Goal: Communication & Community: Answer question/provide support

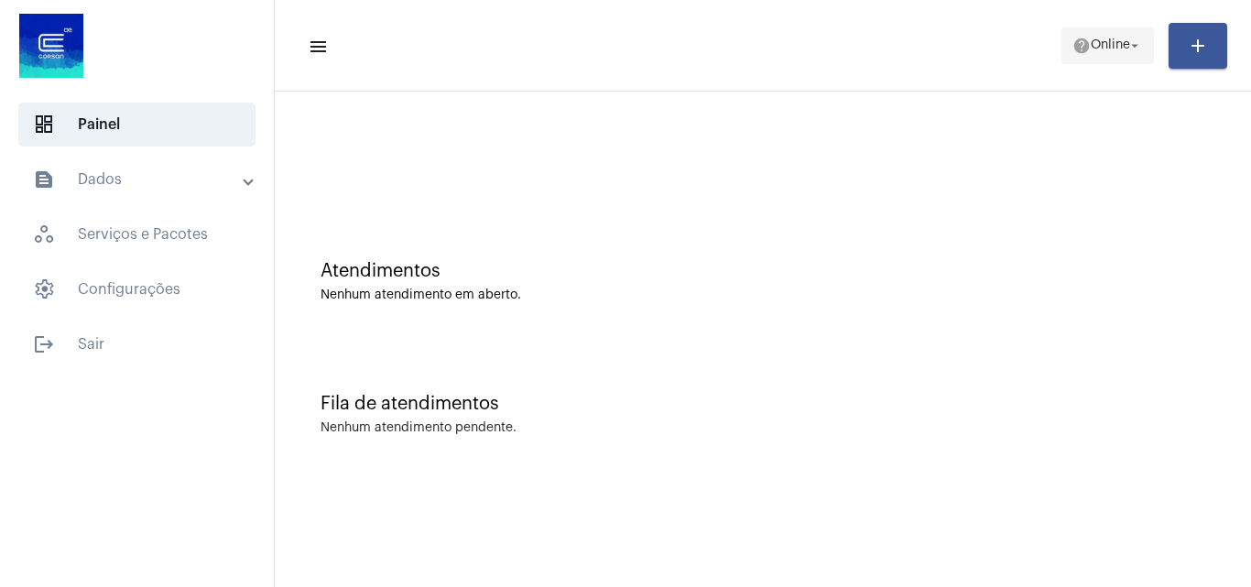
click at [1106, 33] on span "help Online arrow_drop_down" at bounding box center [1107, 44] width 71 height 33
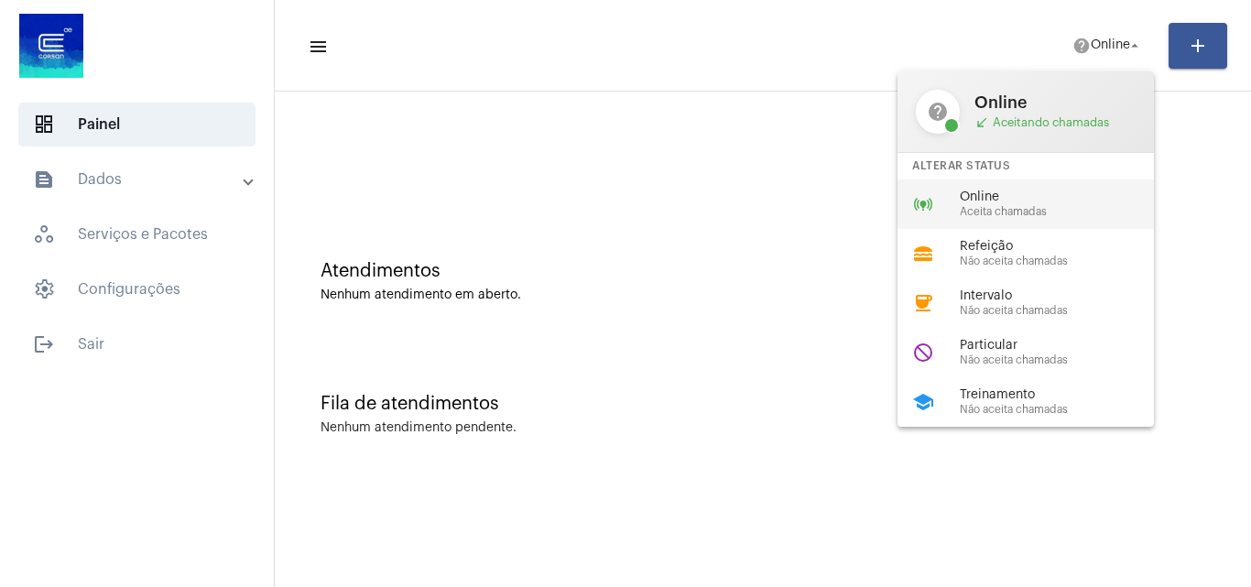
click at [986, 212] on span "Aceita chamadas" at bounding box center [1064, 212] width 209 height 12
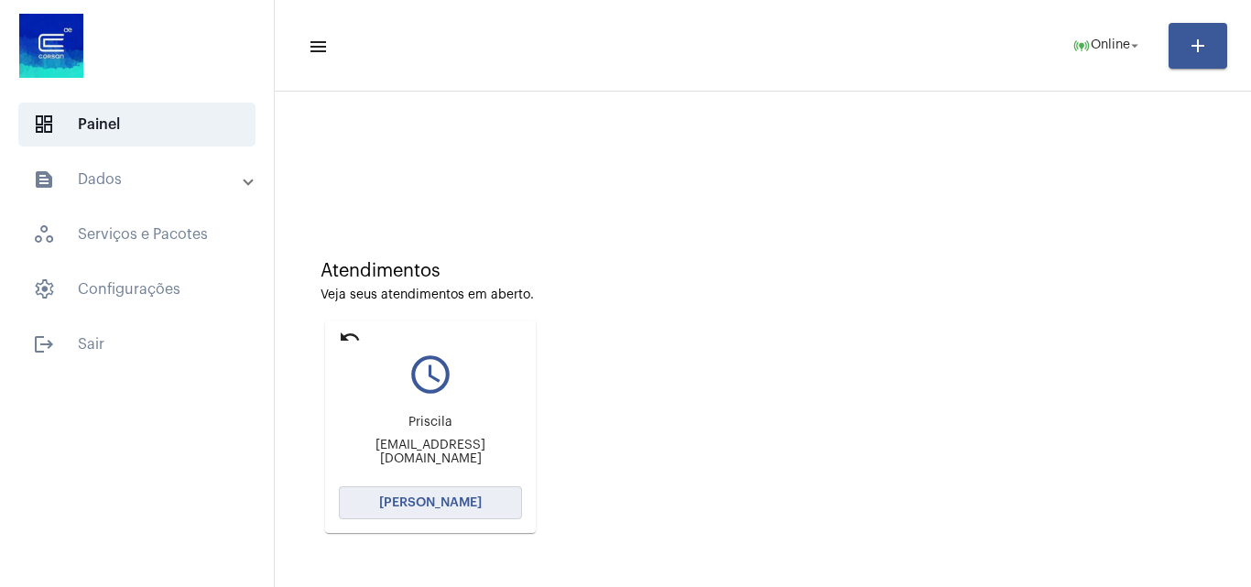
click at [513, 515] on button "[PERSON_NAME]" at bounding box center [430, 502] width 183 height 33
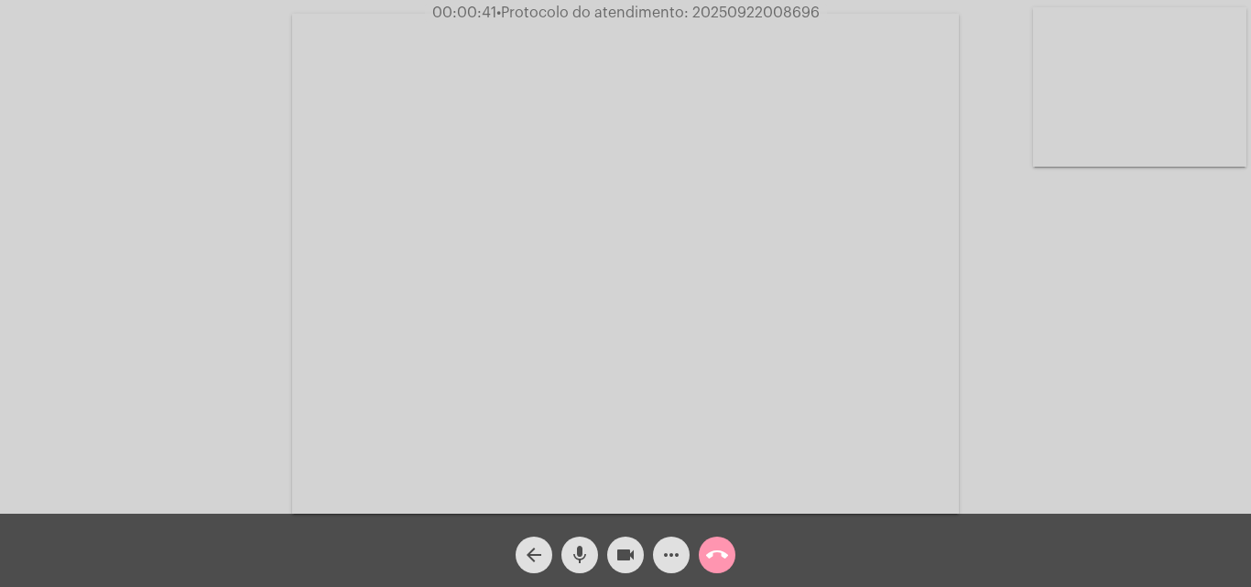
click at [715, 559] on mat-icon "call_end" at bounding box center [717, 555] width 22 height 22
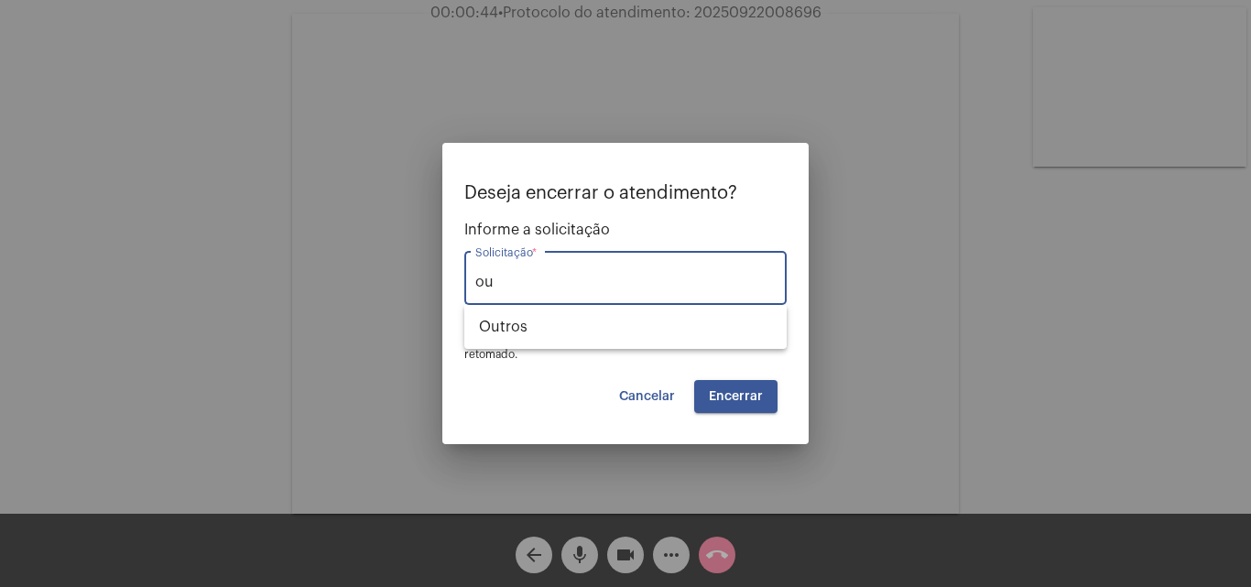
type input "o"
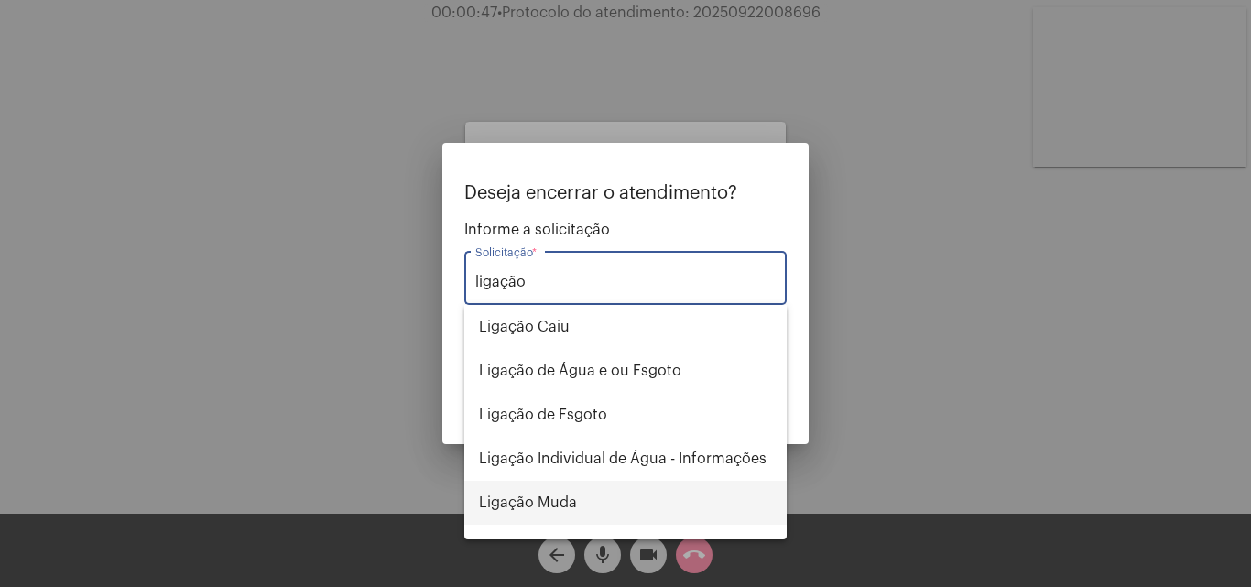
click at [566, 509] on span "Ligação Muda" at bounding box center [625, 503] width 293 height 44
type input "Ligação Muda"
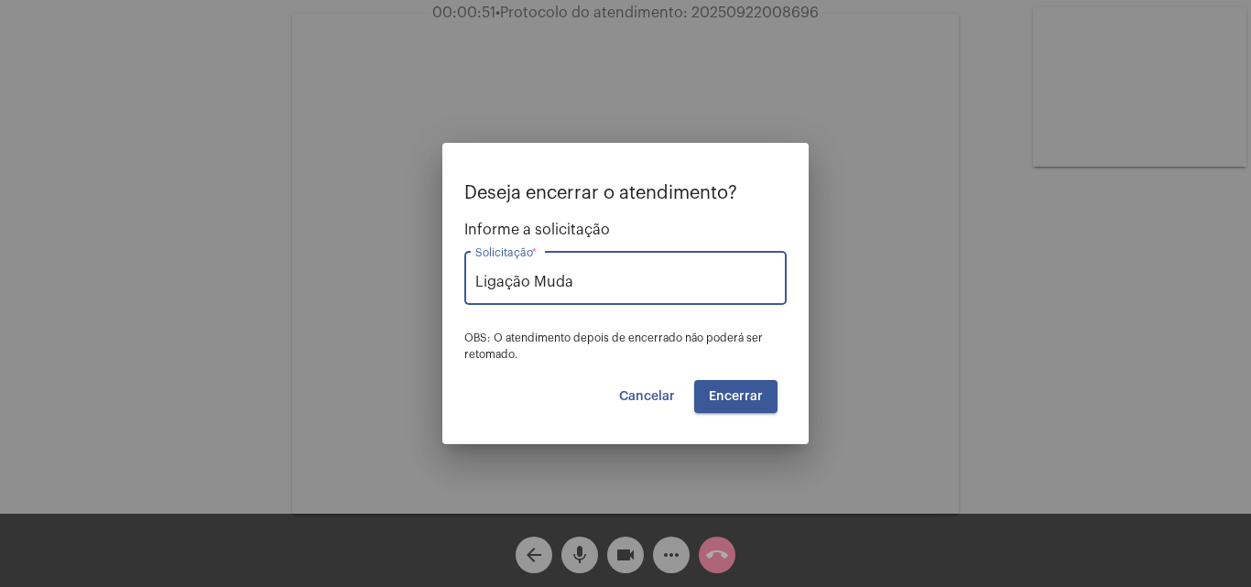
click at [656, 390] on span "Cancelar" at bounding box center [647, 396] width 56 height 13
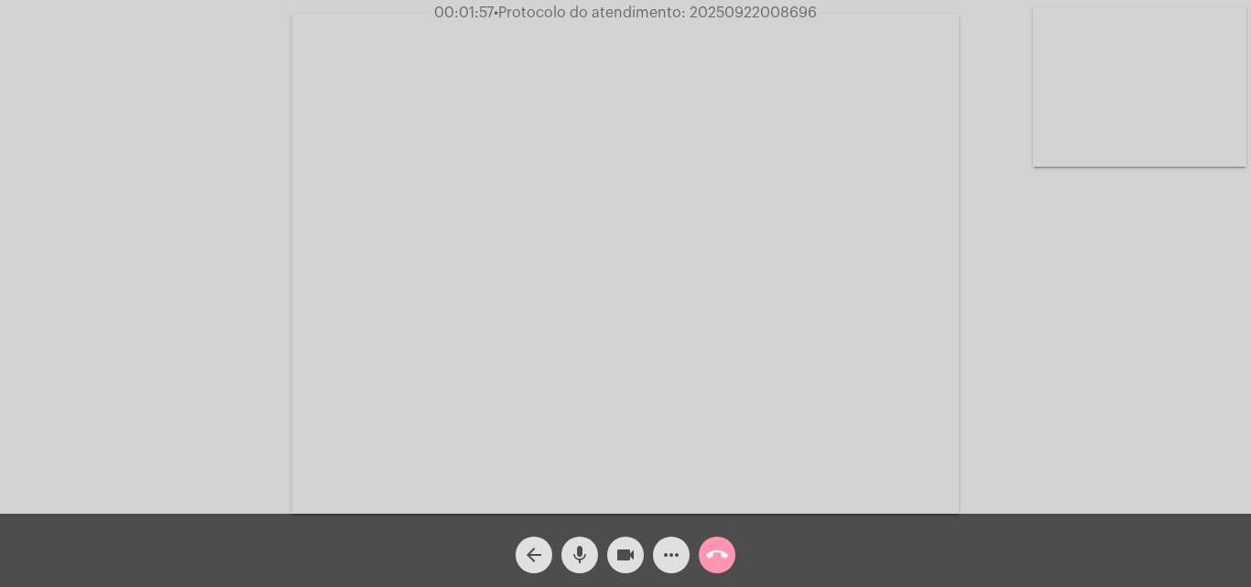
click at [1181, 81] on video at bounding box center [1139, 86] width 213 height 159
click at [233, 244] on video at bounding box center [230, 261] width 213 height 159
click at [1108, 85] on video at bounding box center [1139, 86] width 213 height 159
click at [250, 244] on video at bounding box center [230, 261] width 213 height 159
click at [786, 12] on span "• Protocolo do atendimento: 20250922008696" at bounding box center [657, 12] width 323 height 15
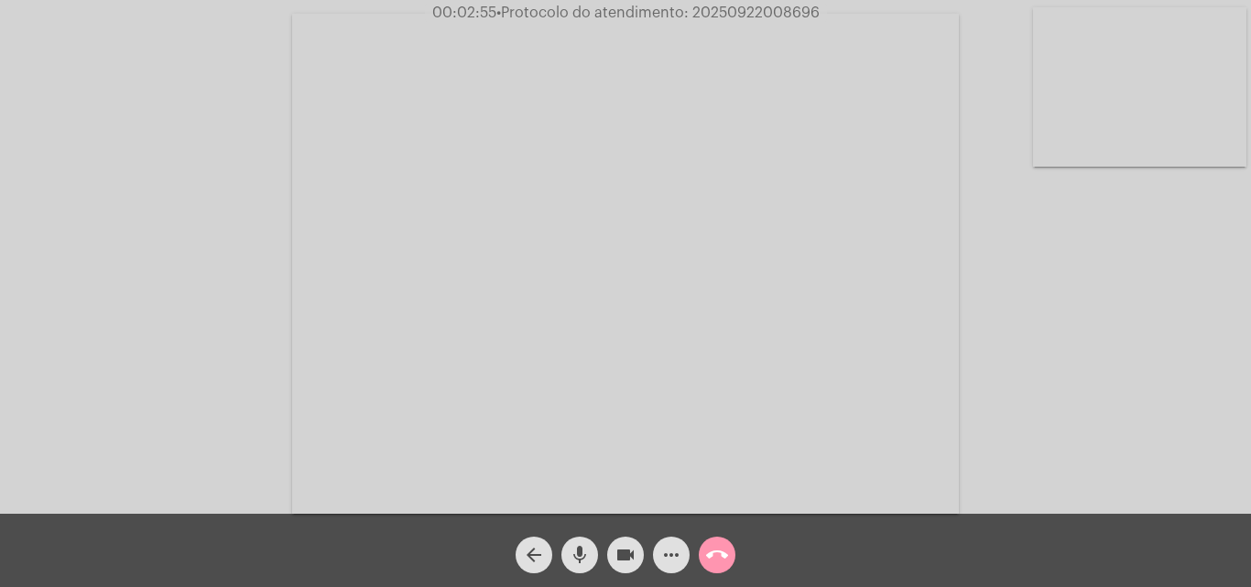
click at [786, 12] on span "• Protocolo do atendimento: 20250922008696" at bounding box center [657, 12] width 323 height 15
copy span "20250922008696"
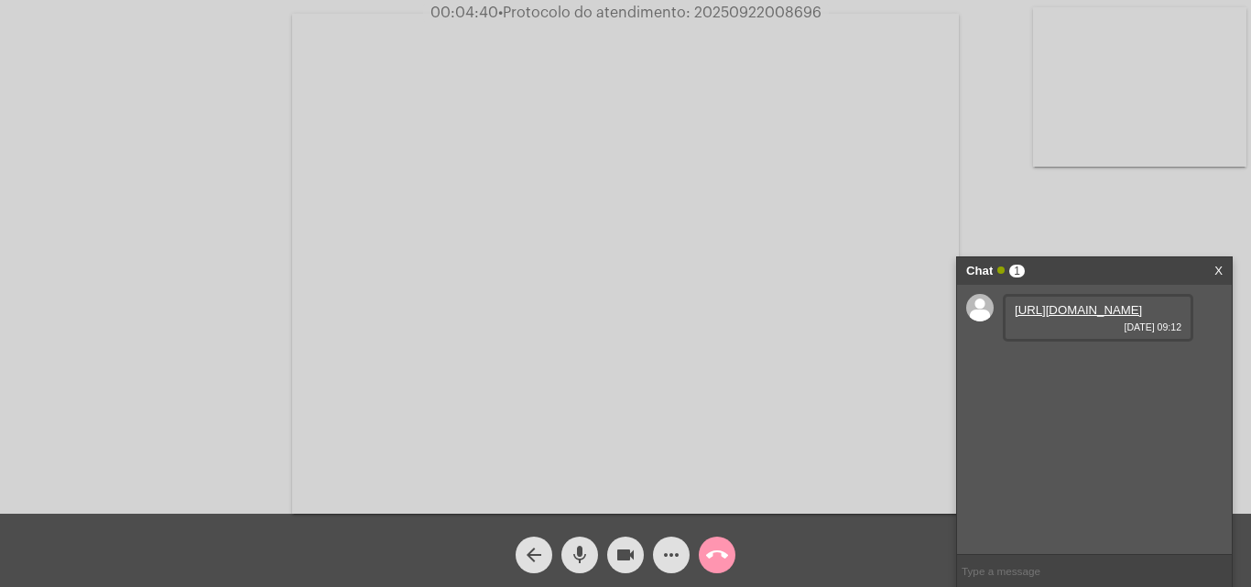
click at [1069, 310] on link "https://neft-transfer-bucket.s3.amazonaws.com/temp-1fb0e5fb-2964-a974-ca72-008e…" at bounding box center [1077, 310] width 127 height 14
click at [584, 555] on mat-icon "mic" at bounding box center [580, 555] width 22 height 22
click at [615, 558] on mat-icon "videocam" at bounding box center [625, 555] width 22 height 22
click at [1027, 569] on input "text" at bounding box center [1094, 571] width 275 height 32
paste input "grandesclientes.corsan@corsan.com.br"
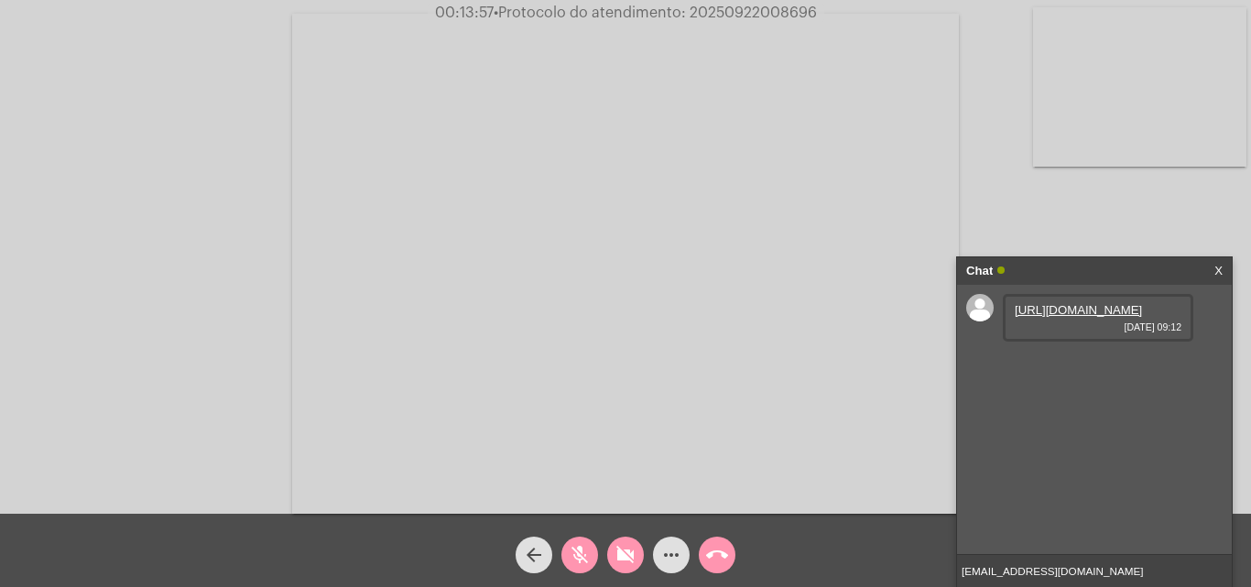
type input "grandesclientes.corsan@corsan.com.br"
drag, startPoint x: 1171, startPoint y: 561, endPoint x: 906, endPoint y: 570, distance: 264.8
click at [906, 570] on app-call "00:14:21 • Protocolo do atendimento: 20250922008696 Acessando Câmera e Microfon…" at bounding box center [625, 293] width 1251 height 587
click at [580, 565] on mat-icon "mic_off" at bounding box center [580, 555] width 22 height 22
click at [632, 551] on mat-icon "videocam_off" at bounding box center [625, 555] width 22 height 22
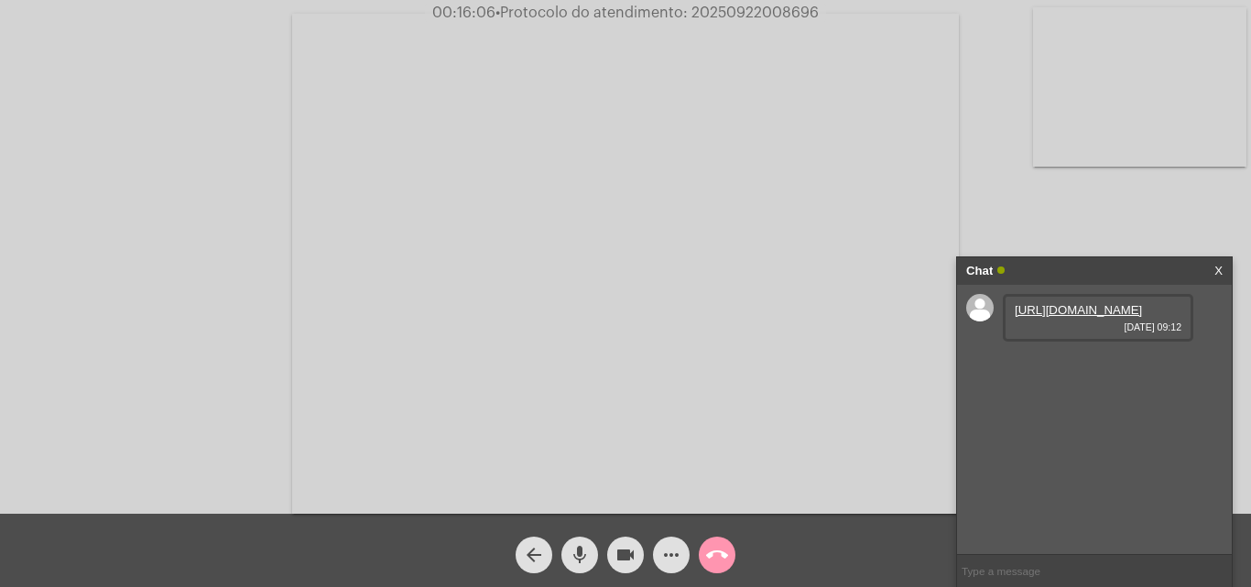
click at [1046, 560] on input "text" at bounding box center [1094, 571] width 275 height 32
paste input "1776939"
type input "1"
click at [1047, 571] on input "text" at bounding box center [1094, 571] width 275 height 32
paste input "grandesclientes.corsan@corsan.com.br"
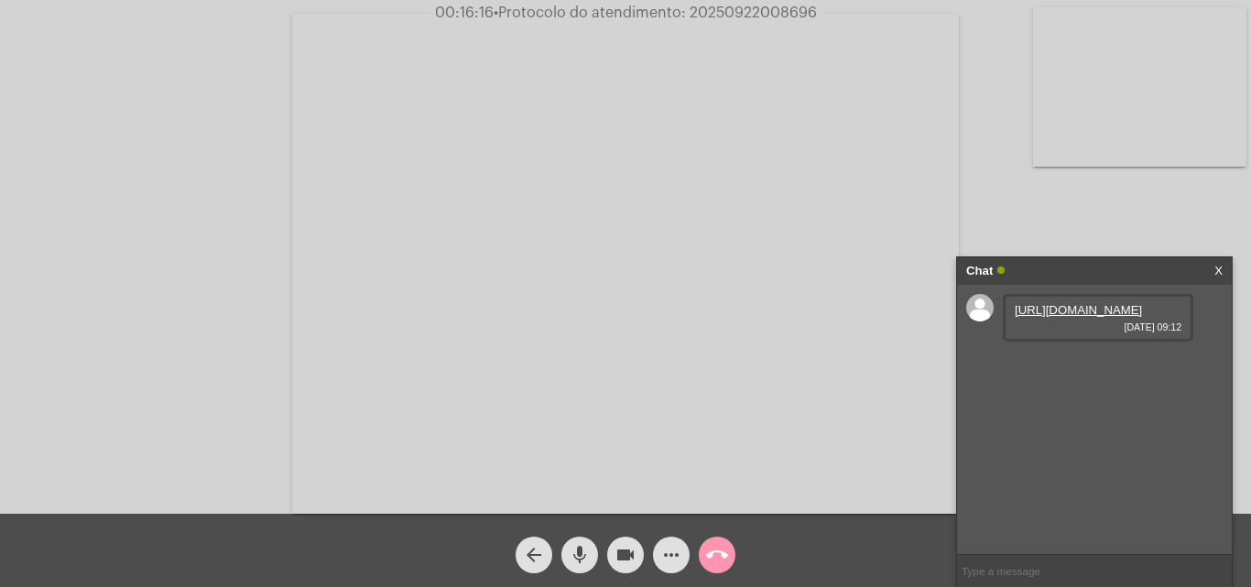
type input "grandesclientes.corsan@corsan.com.br"
click at [710, 559] on mat-icon "call_end" at bounding box center [717, 555] width 22 height 22
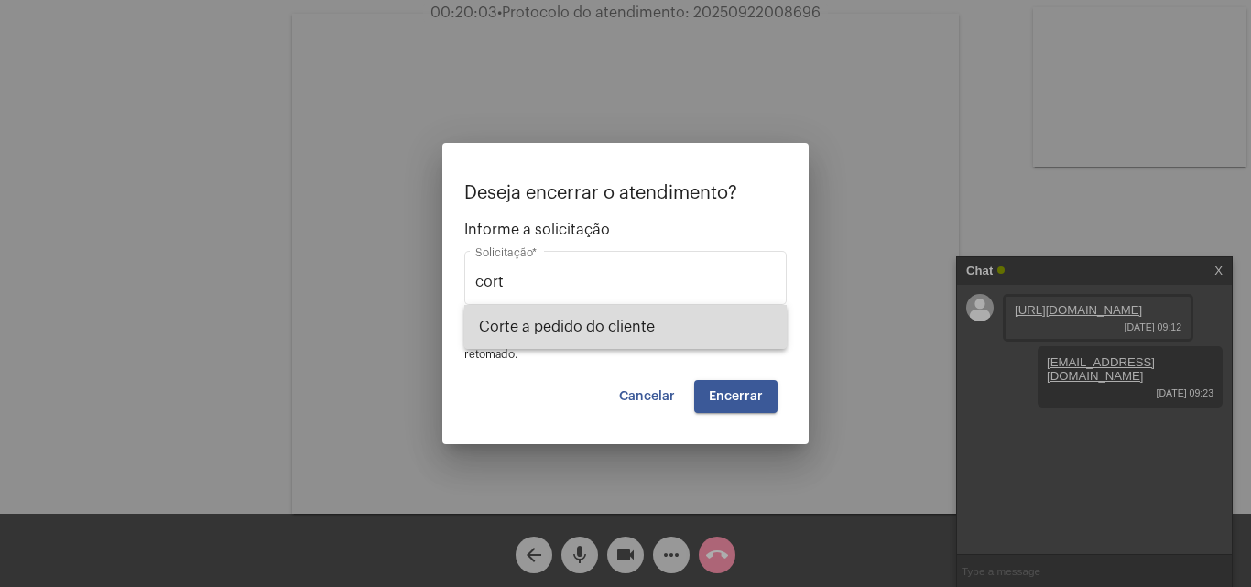
click at [626, 325] on span "Corte a pedido do cliente" at bounding box center [625, 327] width 293 height 44
type input "Corte a pedido do cliente"
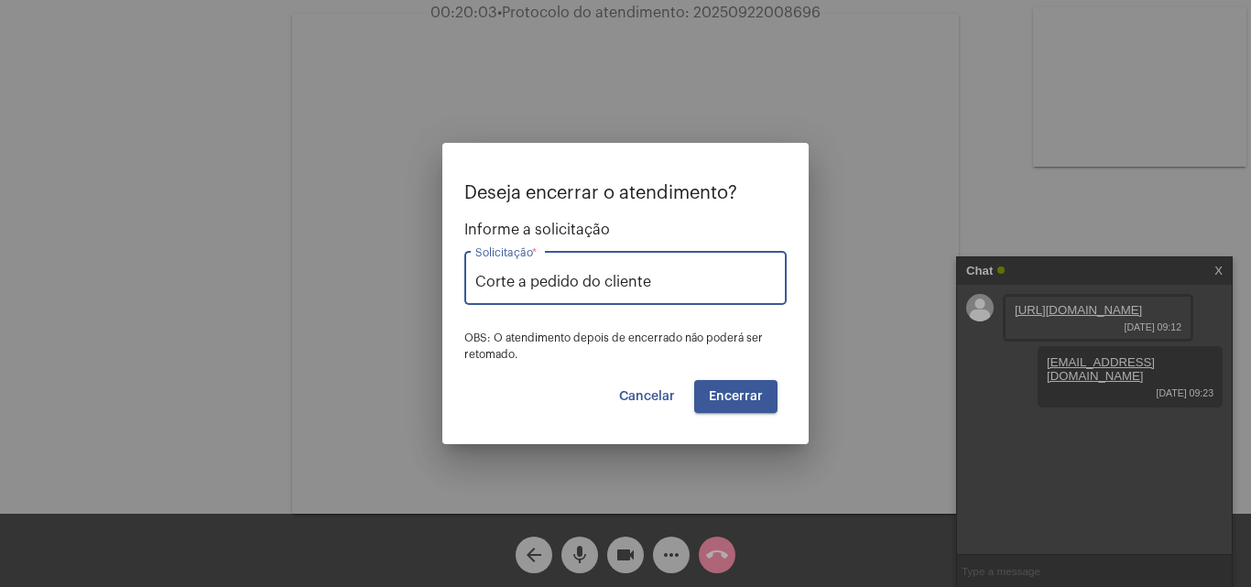
click at [746, 392] on span "Encerrar" at bounding box center [736, 396] width 54 height 13
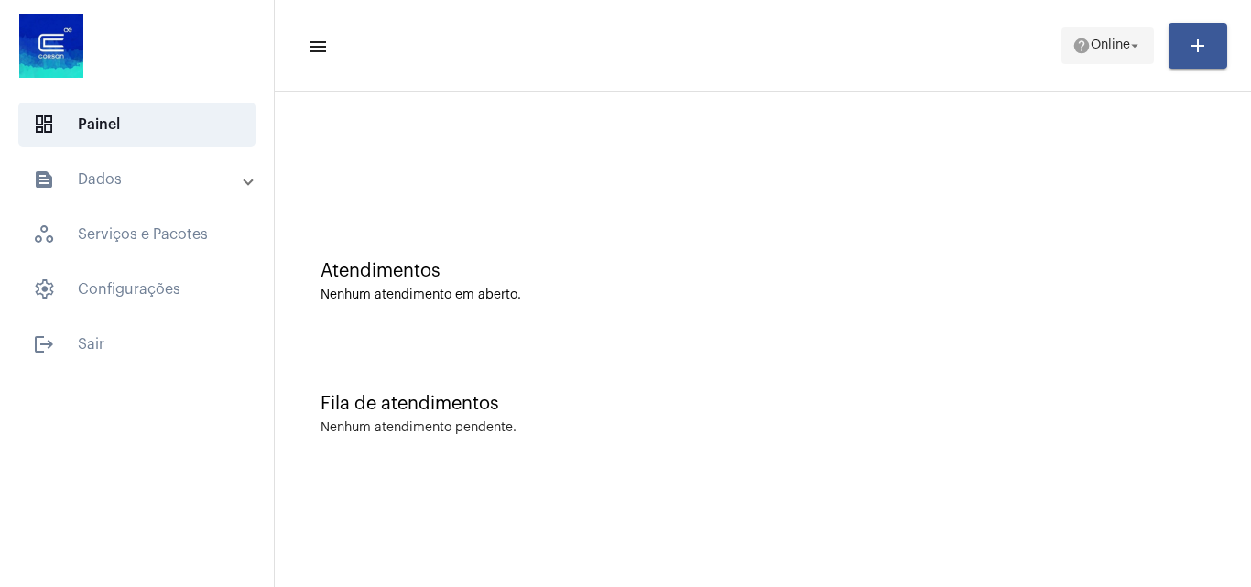
click at [1093, 40] on span "Online" at bounding box center [1109, 45] width 39 height 13
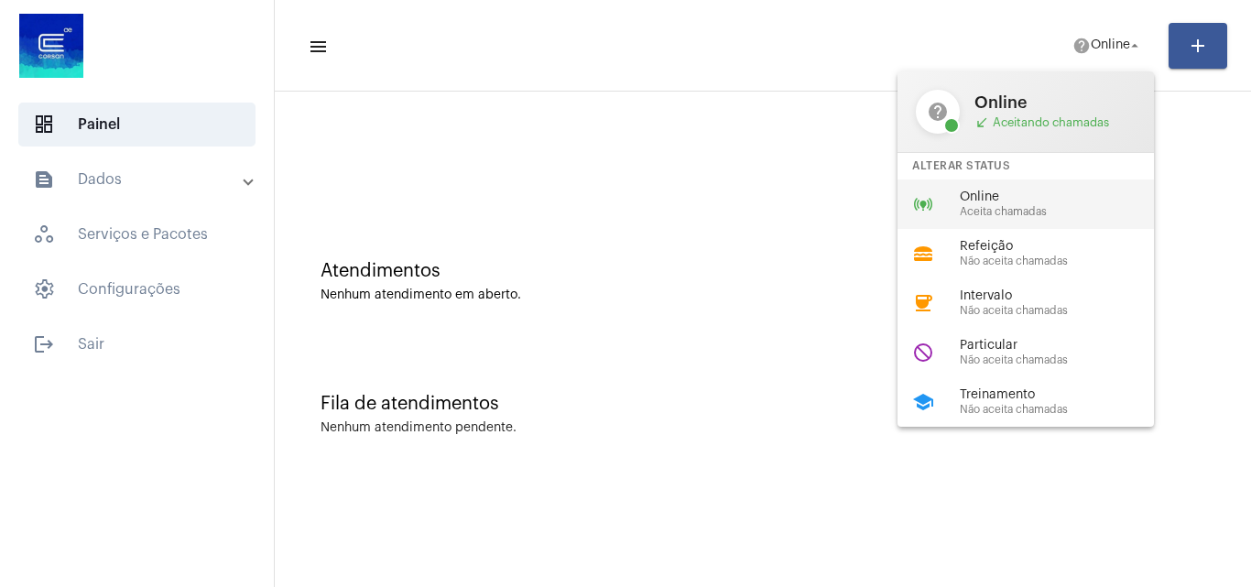
click at [993, 211] on span "Aceita chamadas" at bounding box center [1064, 212] width 209 height 12
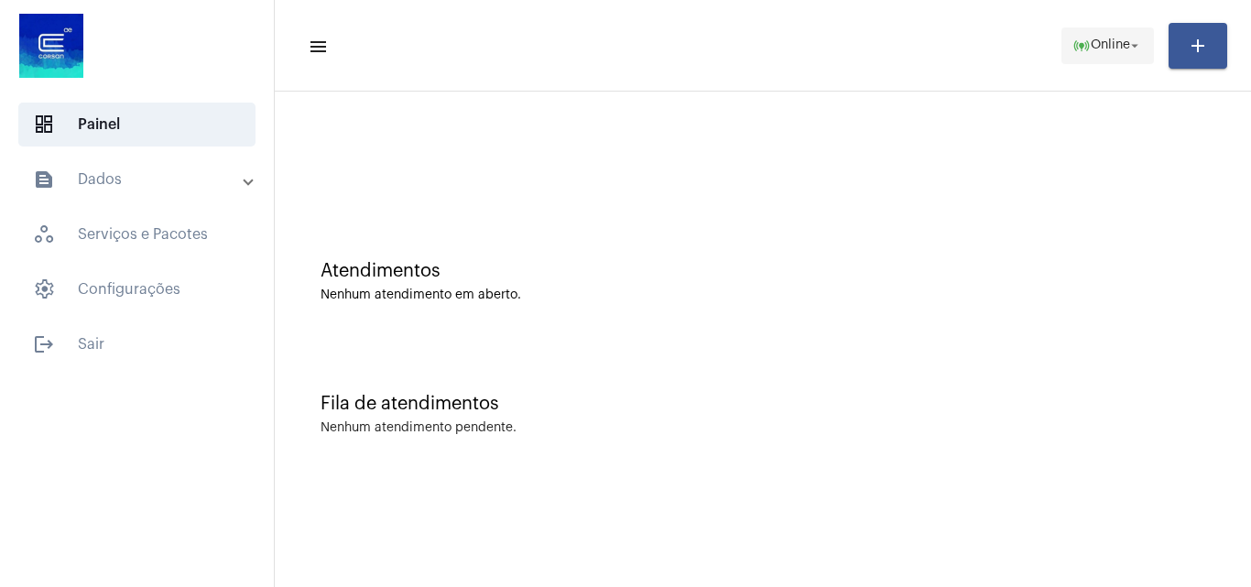
click at [1111, 35] on span "online_prediction Online arrow_drop_down" at bounding box center [1107, 44] width 71 height 33
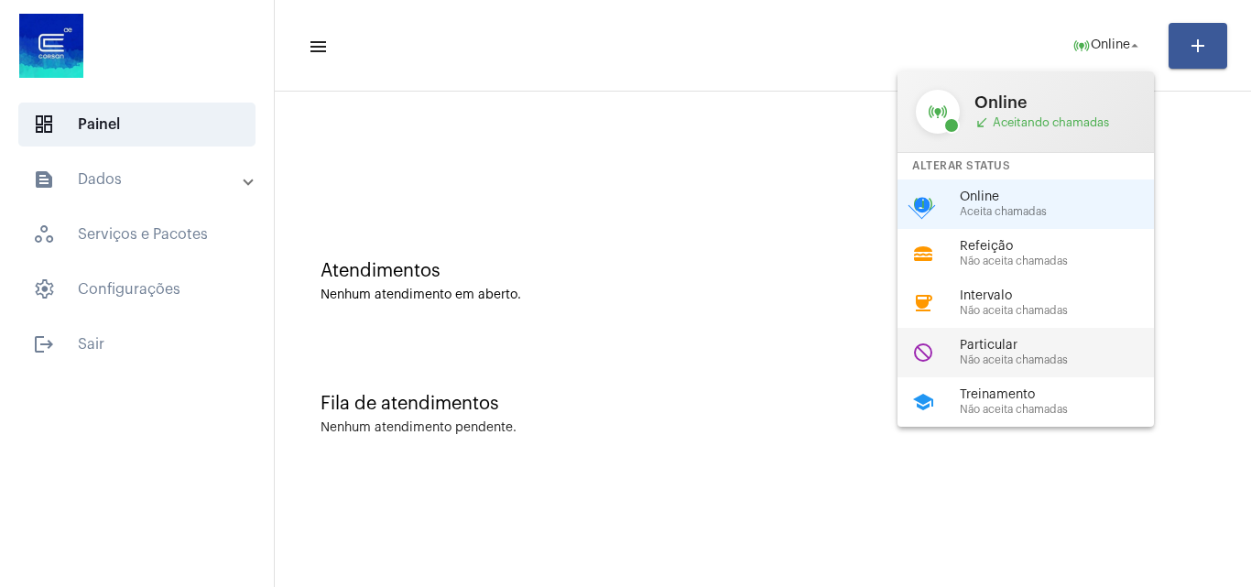
click at [1028, 349] on span "Particular" at bounding box center [1064, 346] width 209 height 14
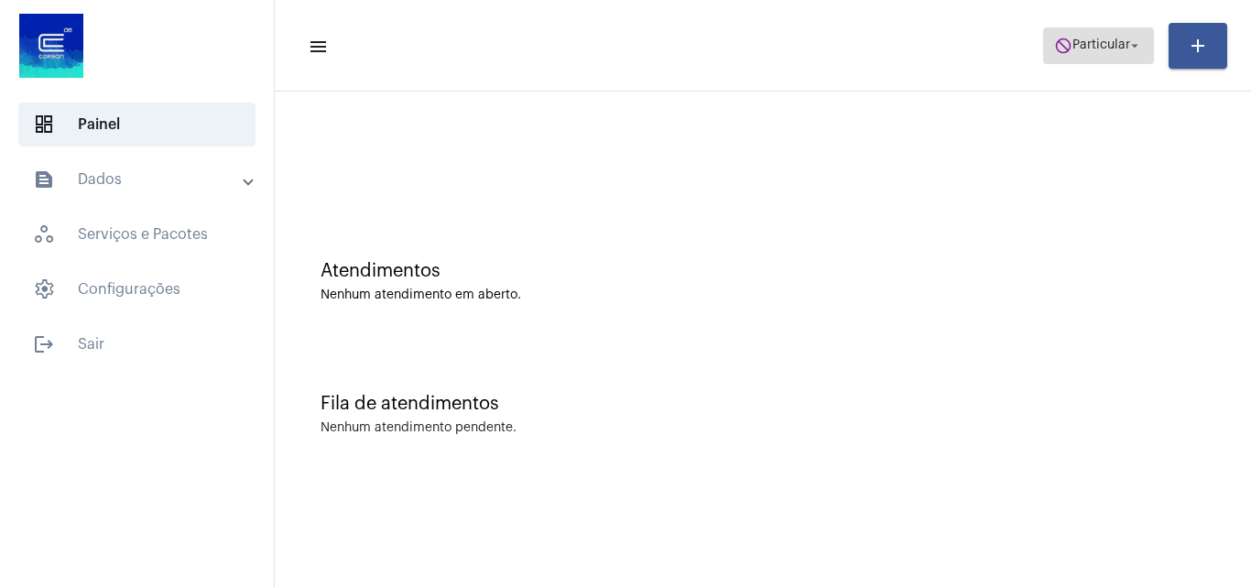
click at [1101, 52] on span "do_not_disturb Particular arrow_drop_down" at bounding box center [1098, 44] width 89 height 33
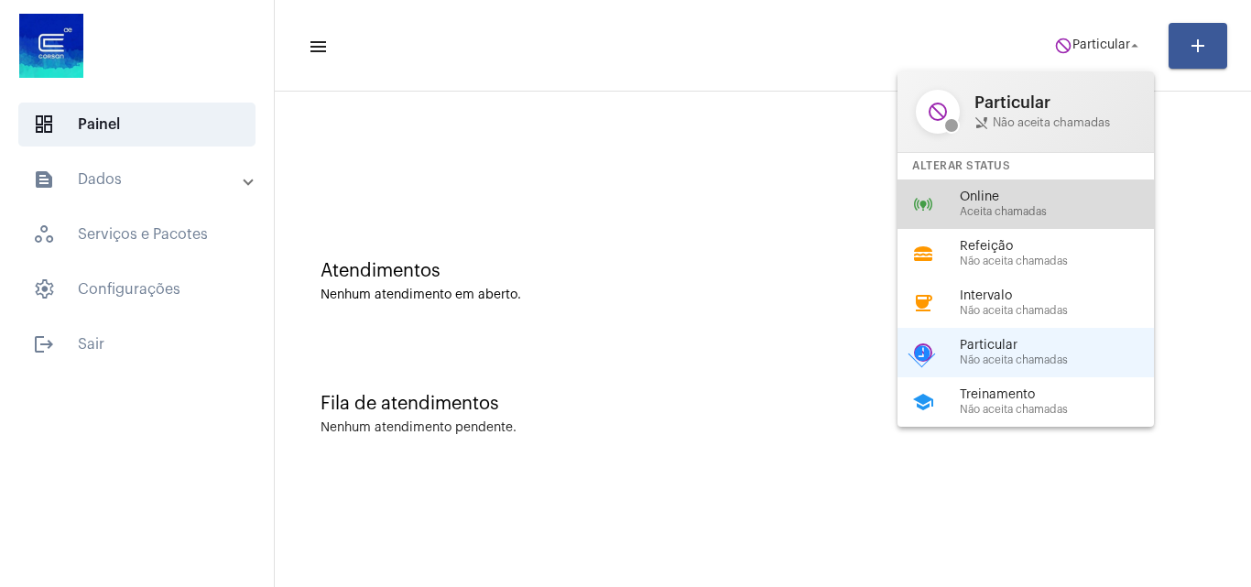
click at [1010, 212] on span "Aceita chamadas" at bounding box center [1064, 212] width 209 height 12
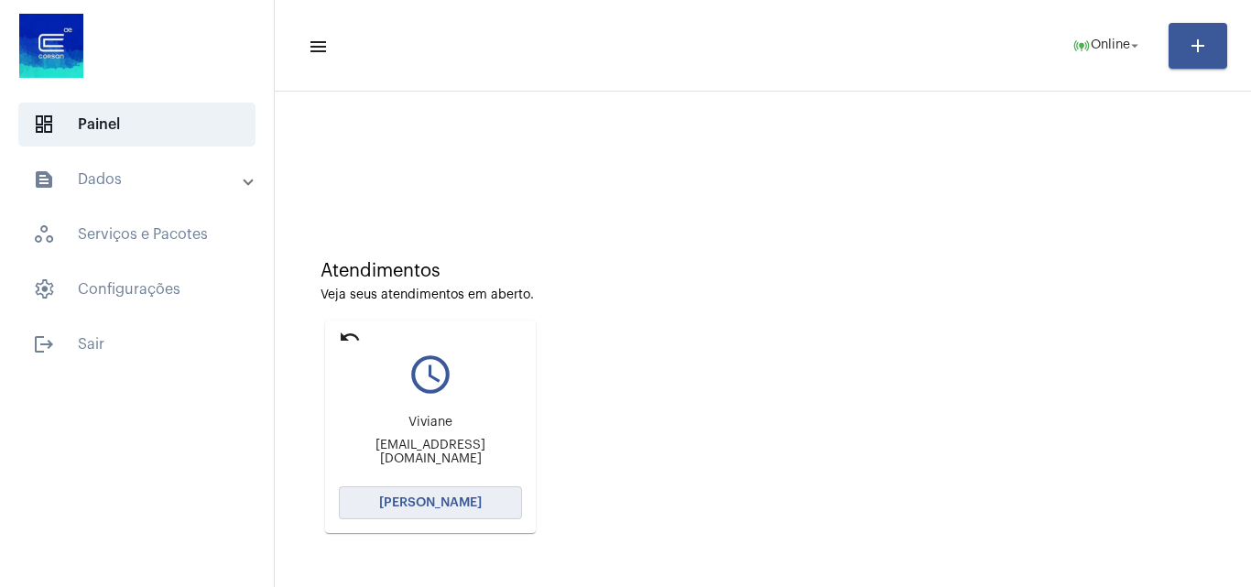
click at [448, 502] on span "[PERSON_NAME]" at bounding box center [430, 502] width 103 height 13
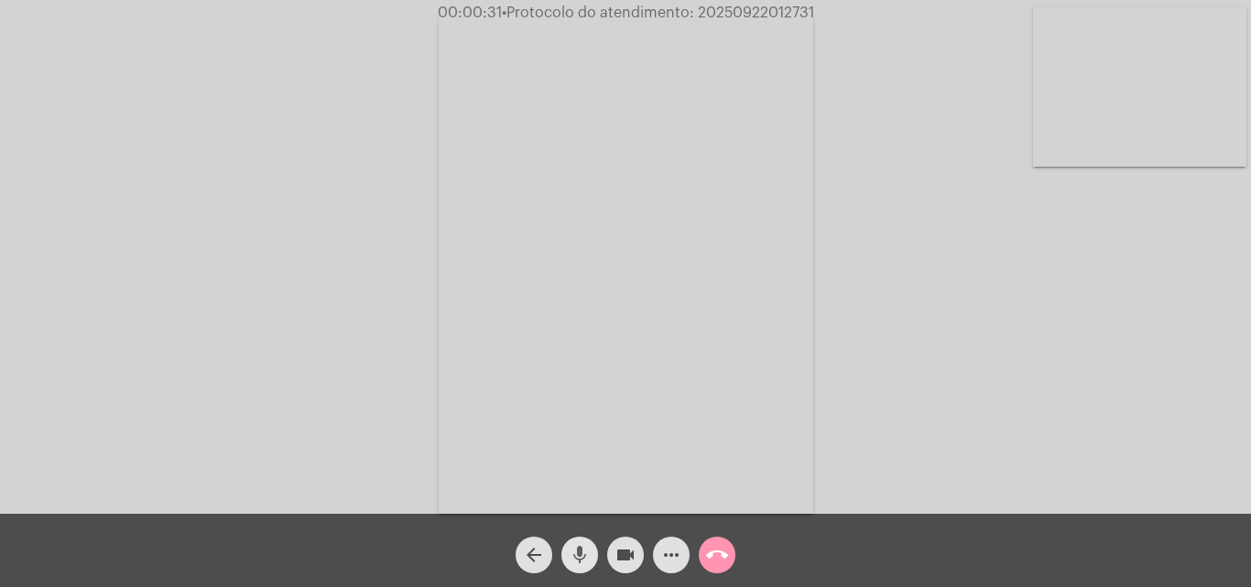
click at [584, 567] on span "mic" at bounding box center [580, 555] width 22 height 37
click at [611, 556] on button "videocam" at bounding box center [625, 555] width 37 height 37
click at [580, 552] on mat-icon "mic_off" at bounding box center [580, 555] width 22 height 22
click at [619, 558] on mat-icon "videocam_off" at bounding box center [625, 555] width 22 height 22
click at [778, 15] on span "• Protocolo do atendimento: 20250922012731" at bounding box center [657, 12] width 312 height 15
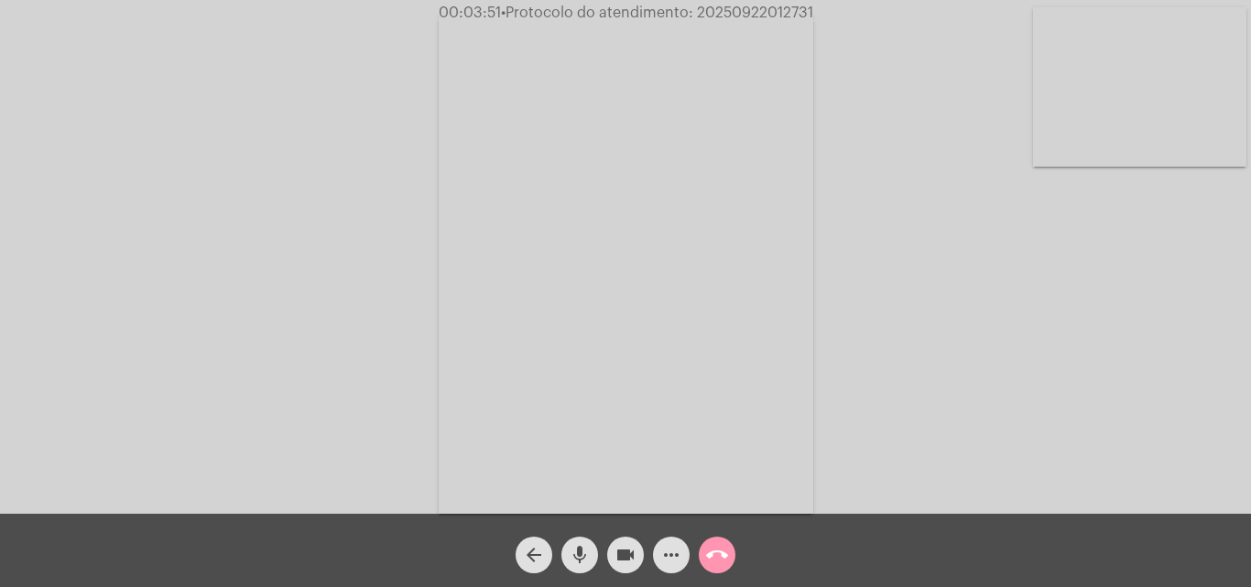
click at [778, 15] on span "• Protocolo do atendimento: 20250922012731" at bounding box center [657, 12] width 312 height 15
copy span "20250922012731"
click at [721, 397] on video at bounding box center [626, 264] width 374 height 500
click at [382, 294] on video at bounding box center [279, 262] width 374 height 500
click at [730, 569] on div "call_end" at bounding box center [717, 550] width 46 height 46
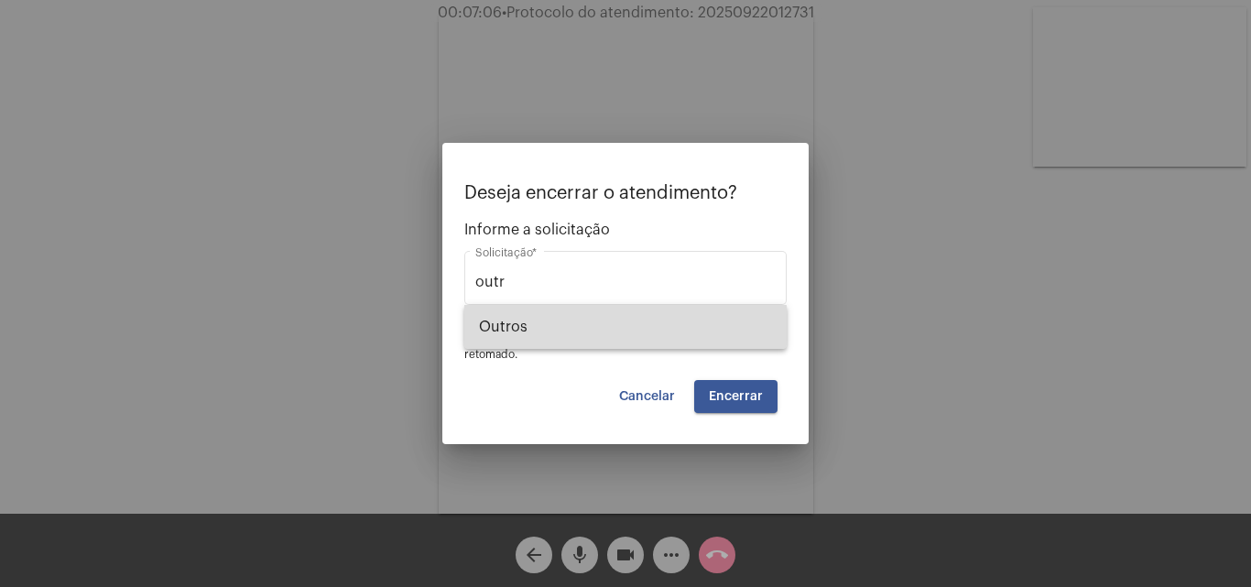
click at [564, 326] on span "Outros" at bounding box center [625, 327] width 293 height 44
type input "Outros"
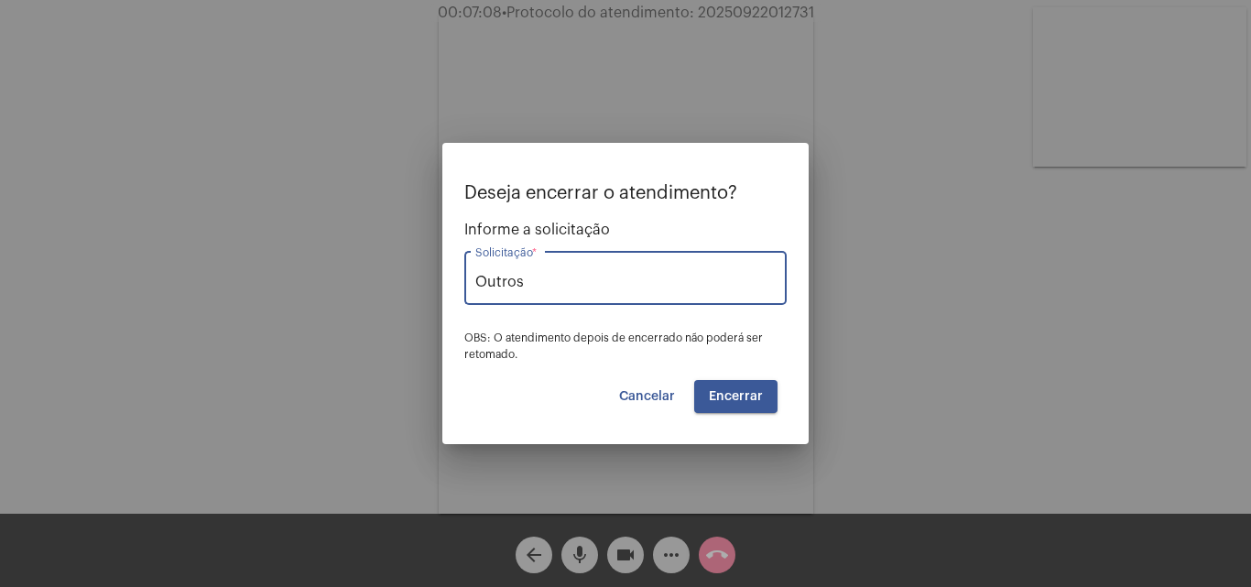
click at [743, 396] on span "Encerrar" at bounding box center [736, 396] width 54 height 13
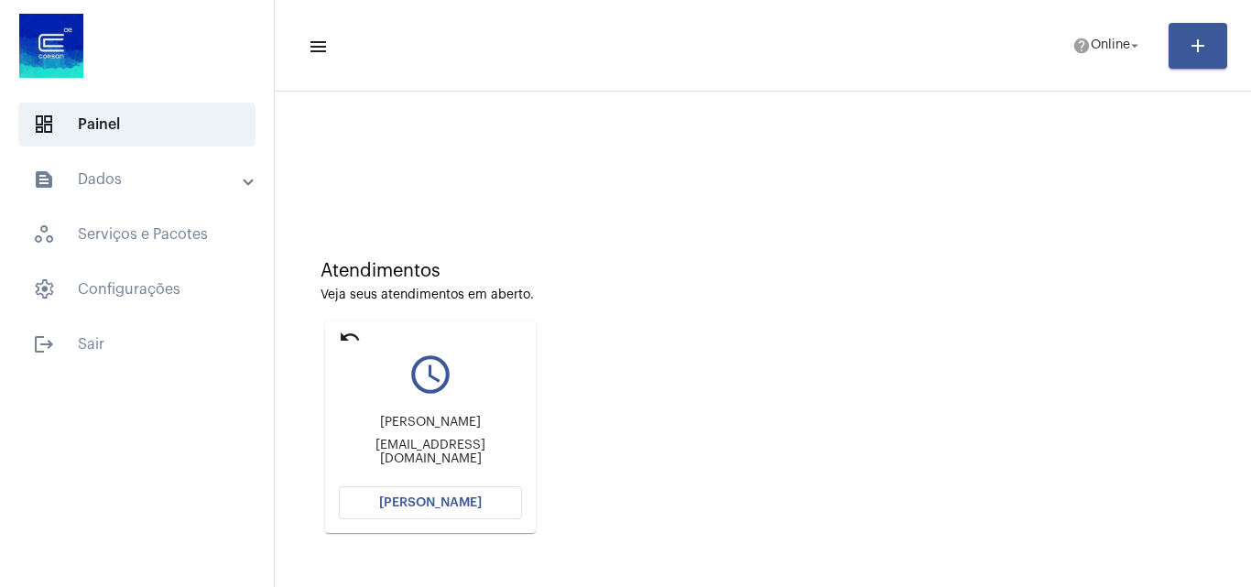
click at [428, 489] on button "[PERSON_NAME]" at bounding box center [430, 502] width 183 height 33
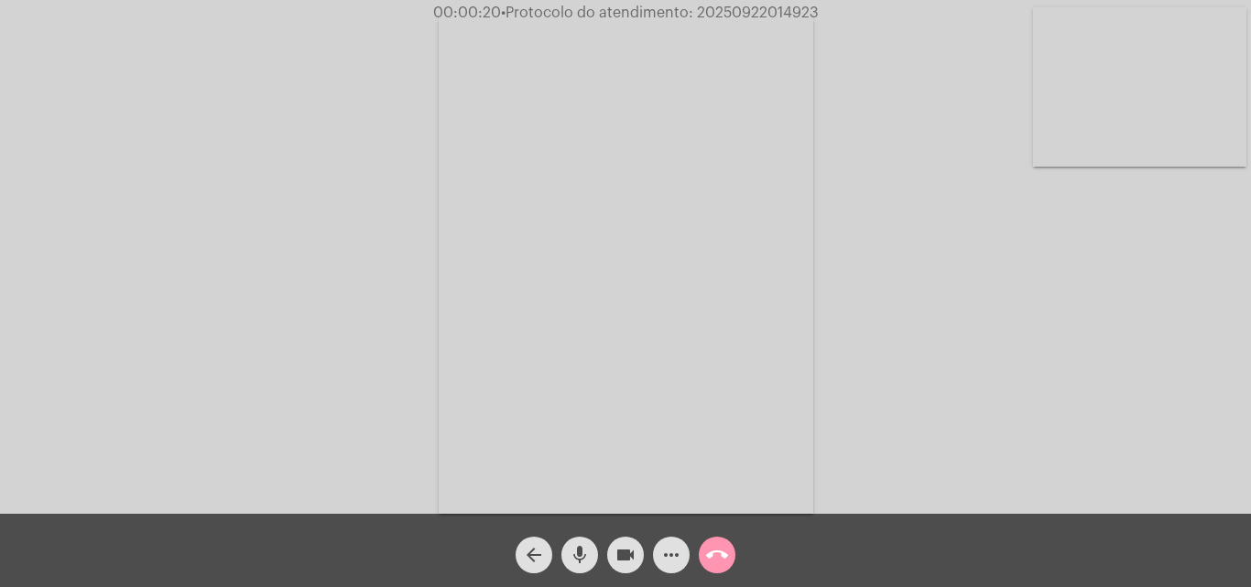
click at [775, 17] on span "• Protocolo do atendimento: 20250922014923" at bounding box center [660, 12] width 318 height 15
click at [665, 544] on mat-icon "more_horiz" at bounding box center [671, 555] width 22 height 22
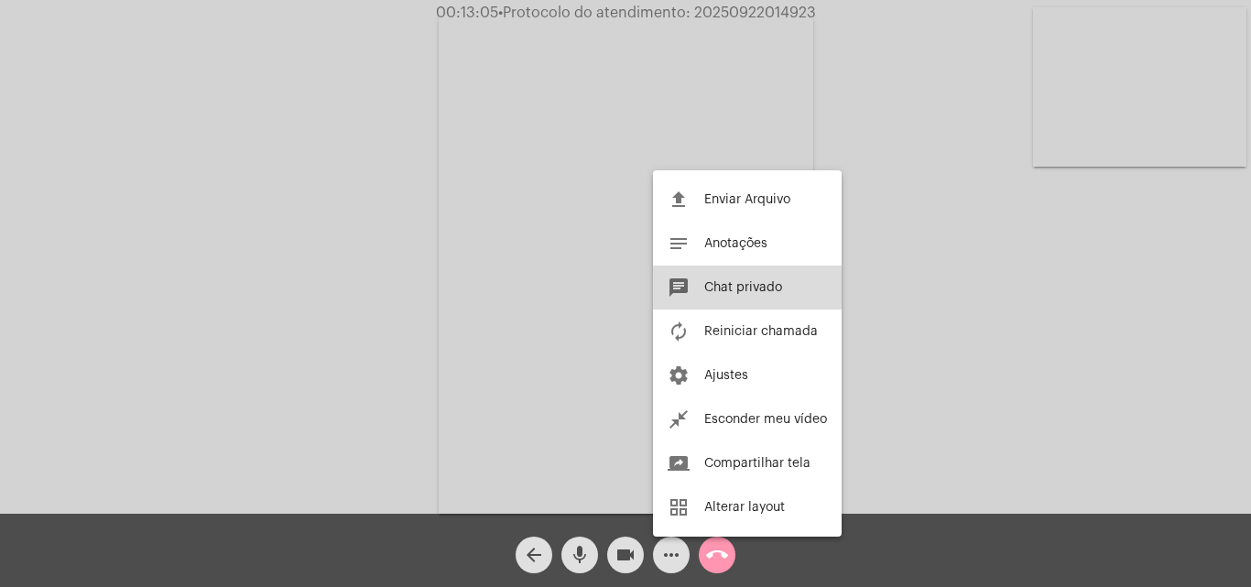
click at [783, 292] on button "chat Chat privado" at bounding box center [747, 288] width 189 height 44
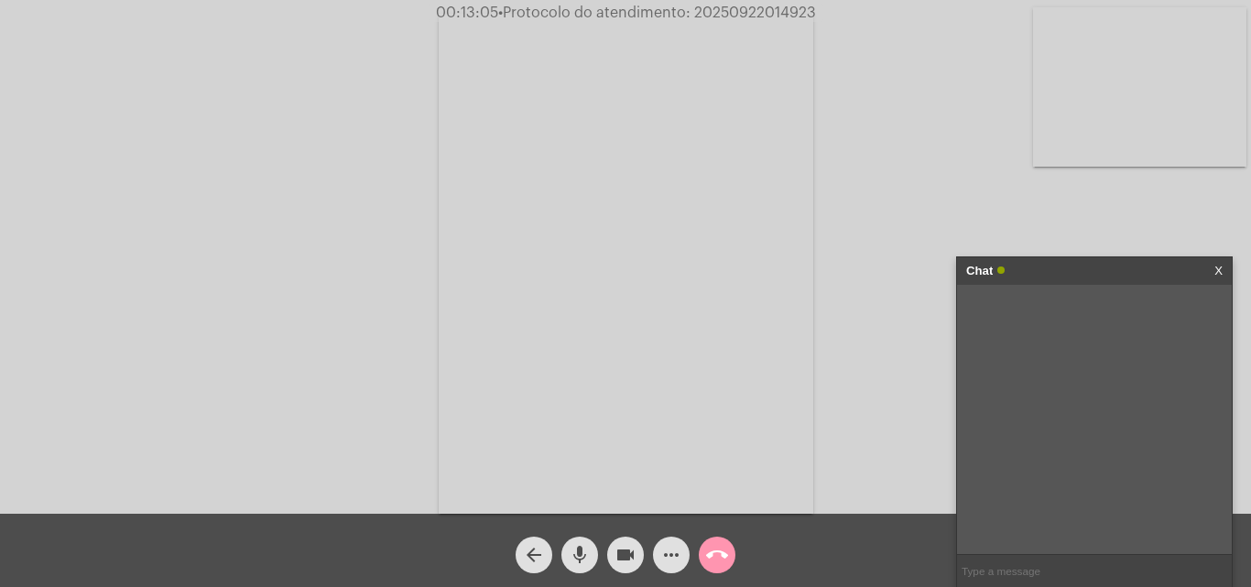
click at [1025, 568] on input "text" at bounding box center [1094, 571] width 275 height 32
paste input "20250922014923"
type input "20250922014923"
click at [786, 16] on span "• Protocolo do atendimento: 20250922014923" at bounding box center [657, 12] width 318 height 15
click at [786, 16] on span "• Protocolo do atendimento: 20250922014923" at bounding box center [656, 12] width 318 height 15
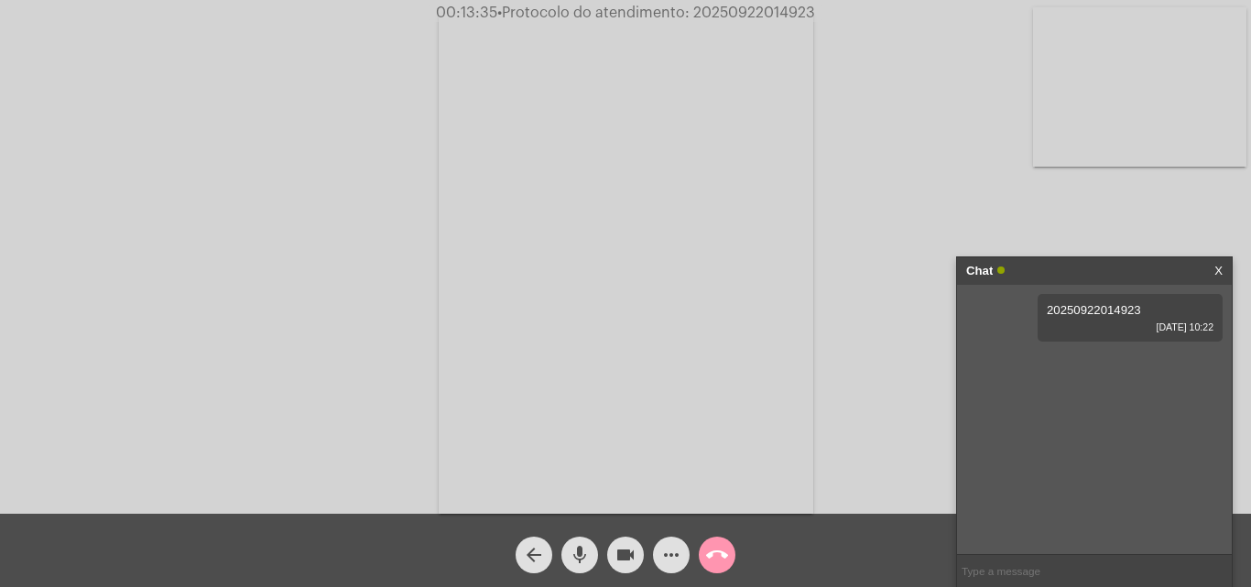
copy span "20250922014923"
click at [1014, 570] on input "text" at bounding box center [1094, 571] width 275 height 32
paste input "3488596"
type input "3488596"
click at [699, 567] on div "call_end" at bounding box center [717, 550] width 46 height 46
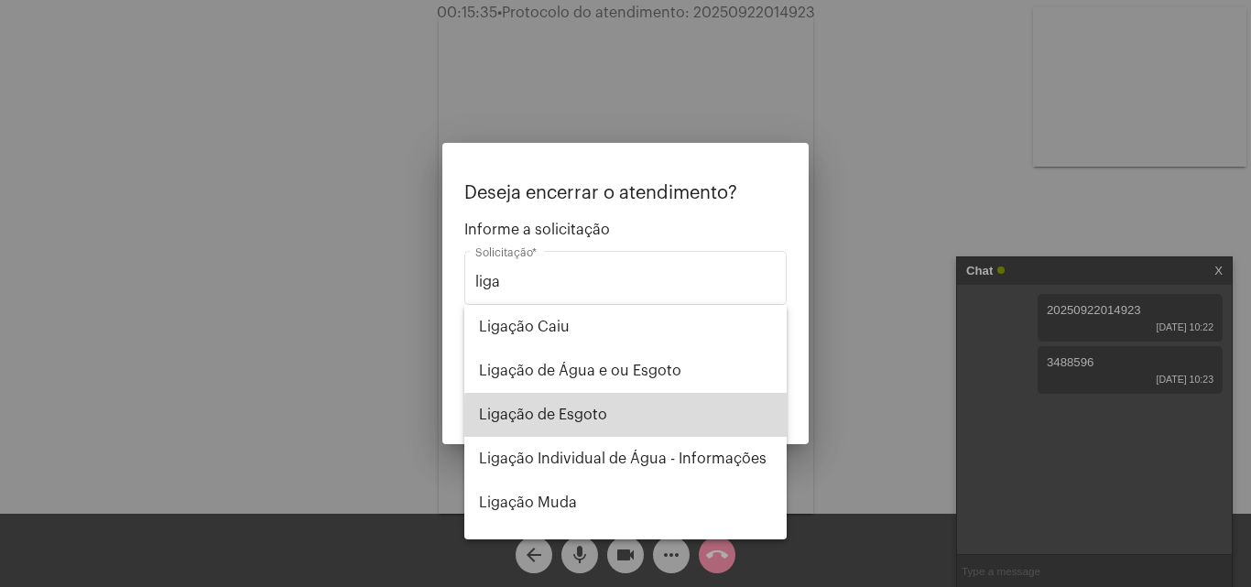
click at [651, 416] on span "Ligação de Esgoto" at bounding box center [625, 415] width 293 height 44
type input "Ligação de Esgoto"
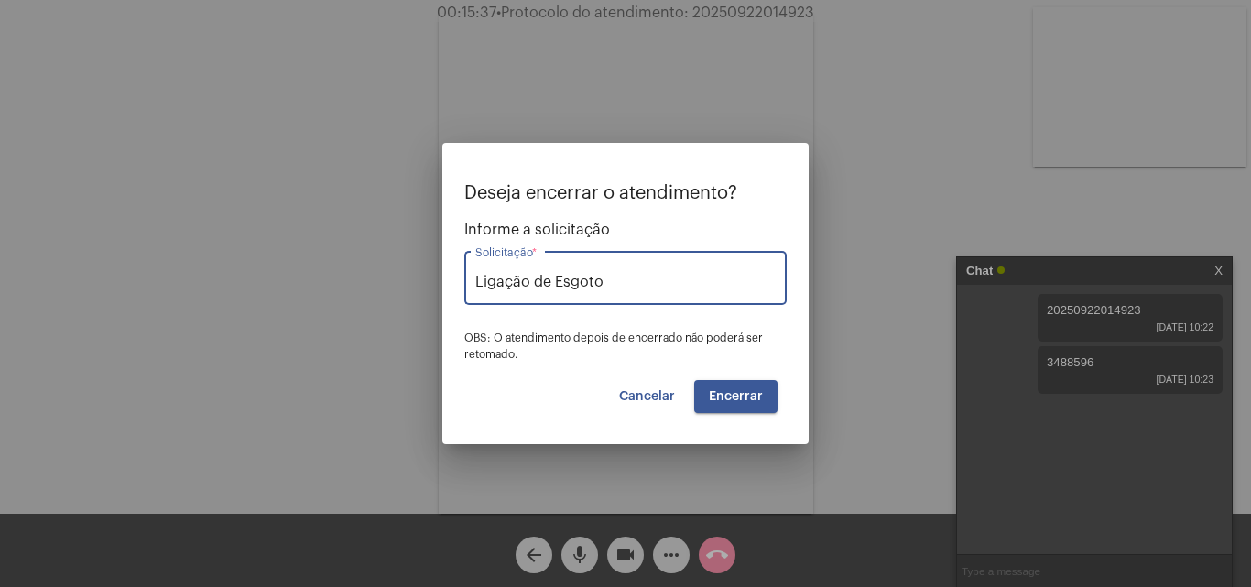
click at [743, 390] on span "Encerrar" at bounding box center [736, 396] width 54 height 13
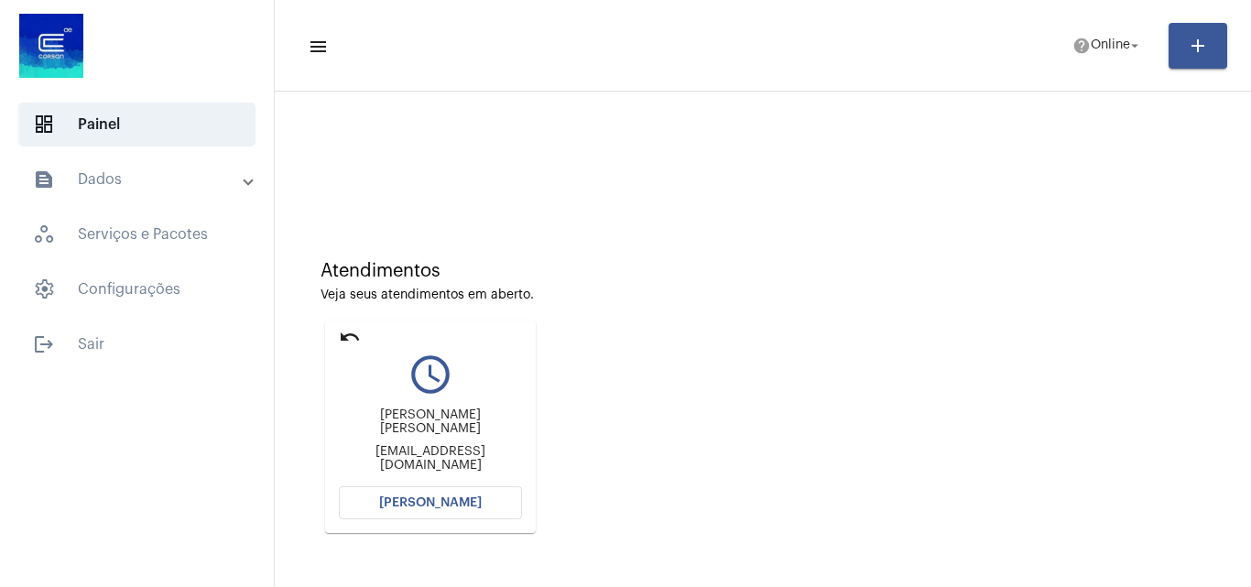
click at [467, 505] on span "[PERSON_NAME]" at bounding box center [430, 502] width 103 height 13
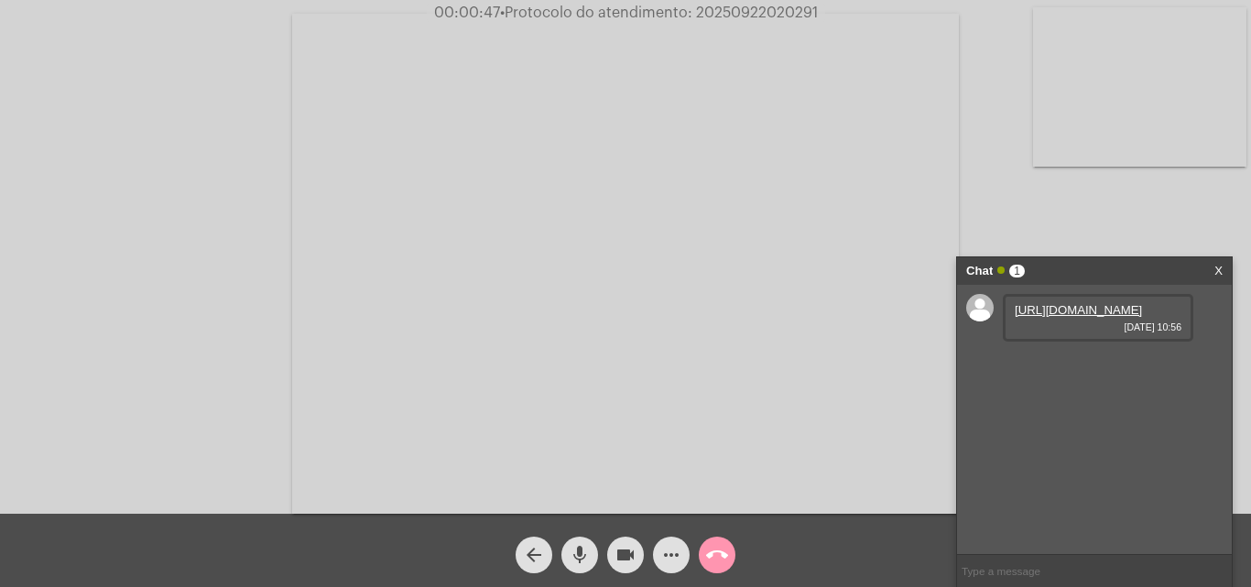
click at [1112, 317] on link "https://neft-transfer-bucket.s3.amazonaws.com/temp-53ee3de5-c839-126a-59b8-9be7…" at bounding box center [1077, 310] width 127 height 14
click at [1050, 369] on link "https://neft-transfer-bucket.s3.amazonaws.com/temp-0343a8eb-431c-4f2a-f7a0-c56f…" at bounding box center [1077, 362] width 127 height 14
click at [662, 560] on mat-icon "more_horiz" at bounding box center [671, 555] width 22 height 22
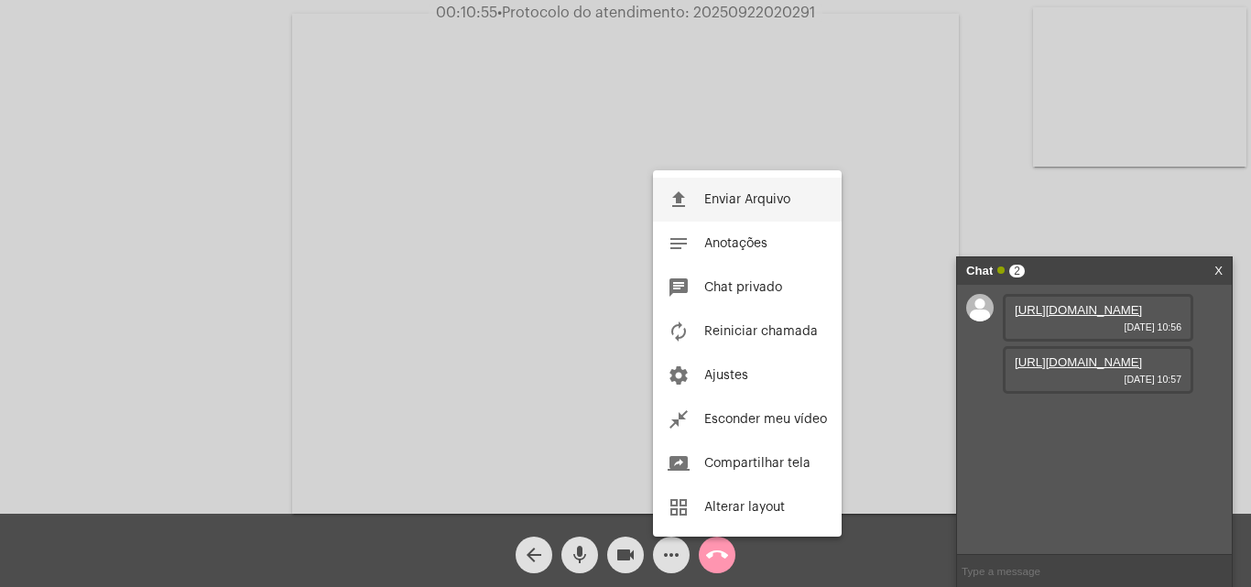
click at [743, 212] on button "file_upload Enviar Arquivo" at bounding box center [747, 200] width 189 height 44
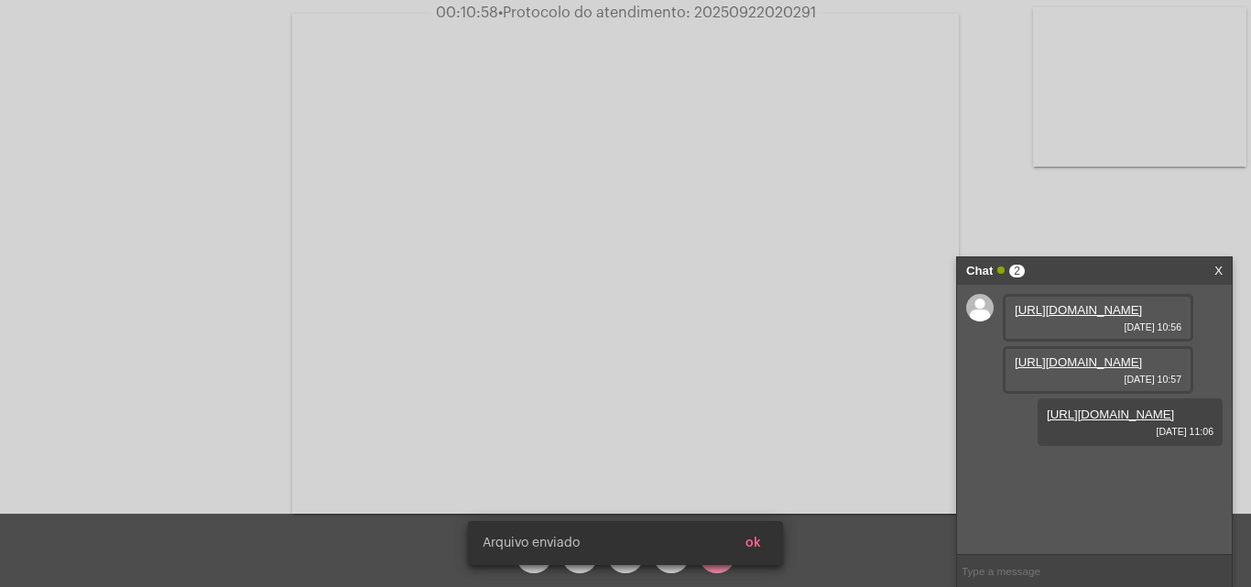
scroll to position [16, 0]
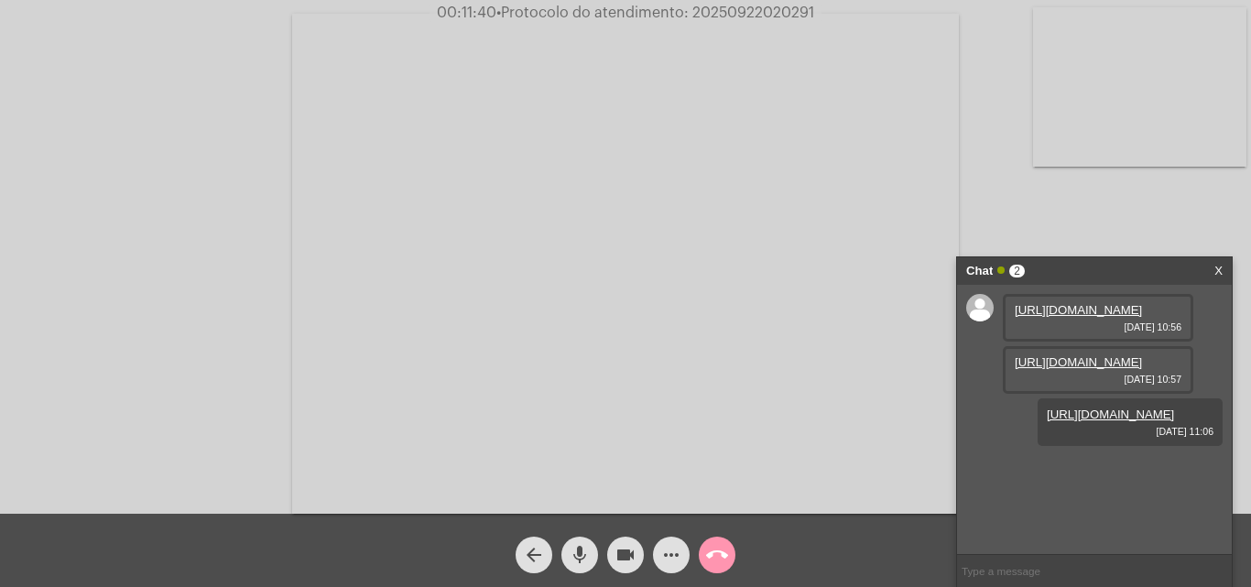
click at [773, 15] on span "• Protocolo do atendimento: 20250922020291" at bounding box center [655, 12] width 318 height 15
copy span "20250922020291"
click at [717, 538] on span "call_end" at bounding box center [717, 555] width 22 height 37
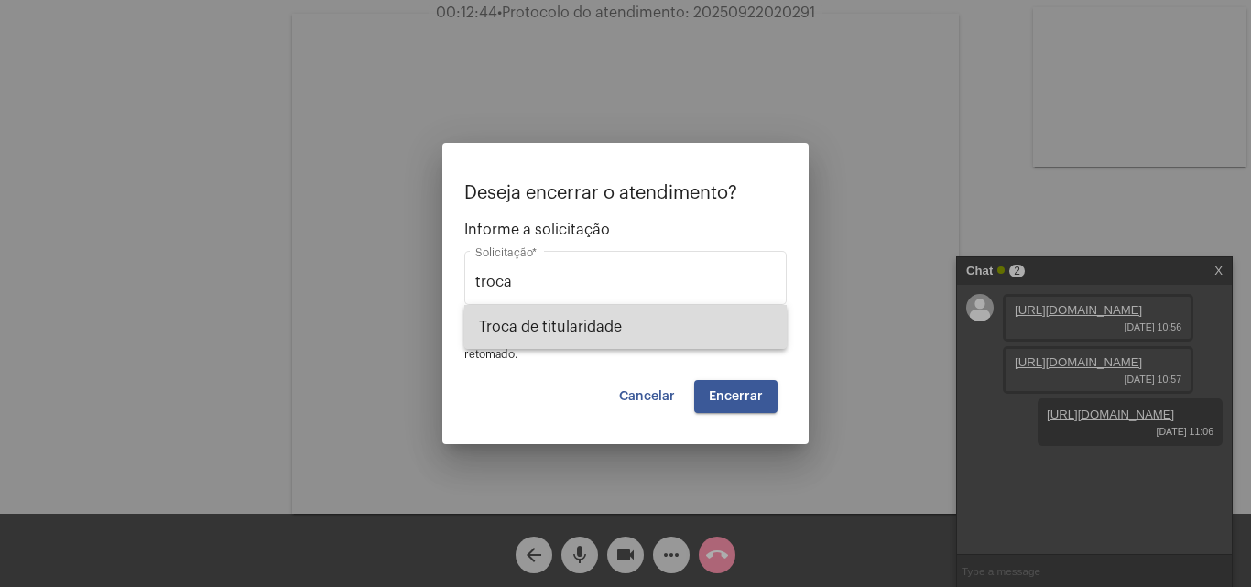
click at [677, 311] on span "Troca de titularidade" at bounding box center [625, 327] width 293 height 44
type input "Troca de titularidade"
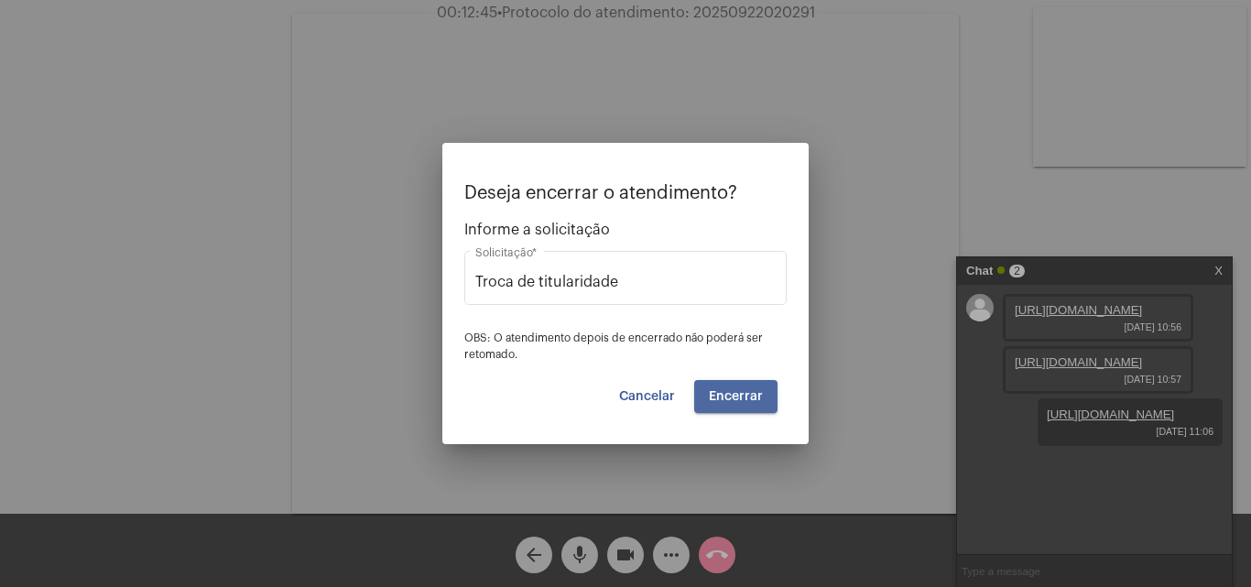
click at [744, 405] on button "Encerrar" at bounding box center [735, 396] width 83 height 33
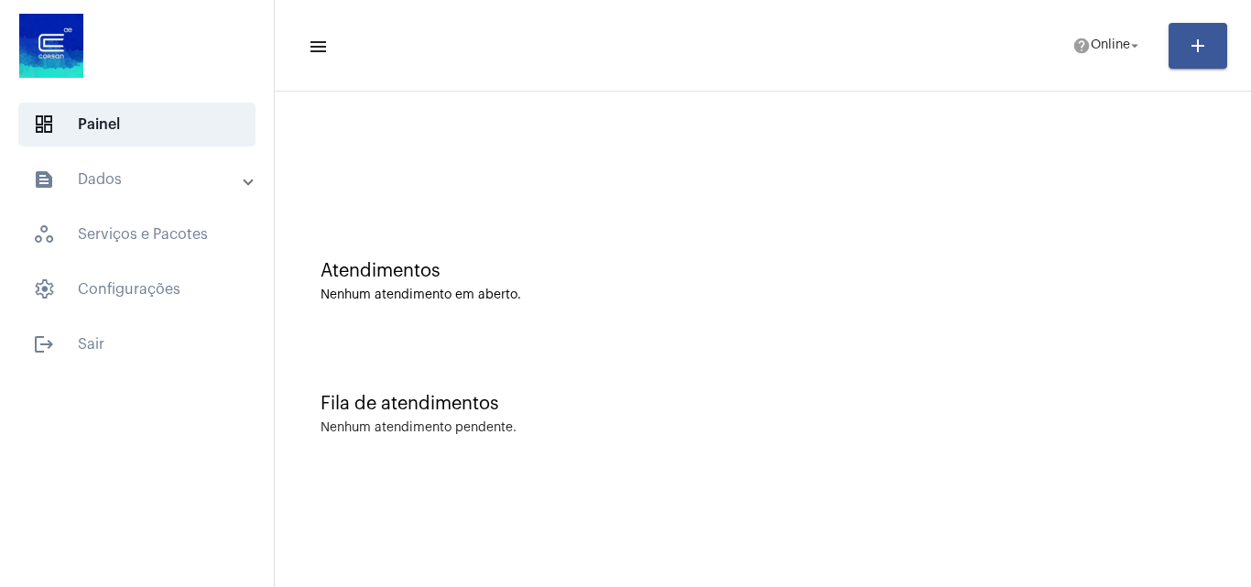
click at [134, 151] on mat-list "dashboard Painel text_snippet_outlined Dados history_outlined Histórico schedul…" at bounding box center [137, 230] width 274 height 271
click at [136, 183] on mat-panel-title "text_snippet_outlined Dados" at bounding box center [139, 179] width 212 height 22
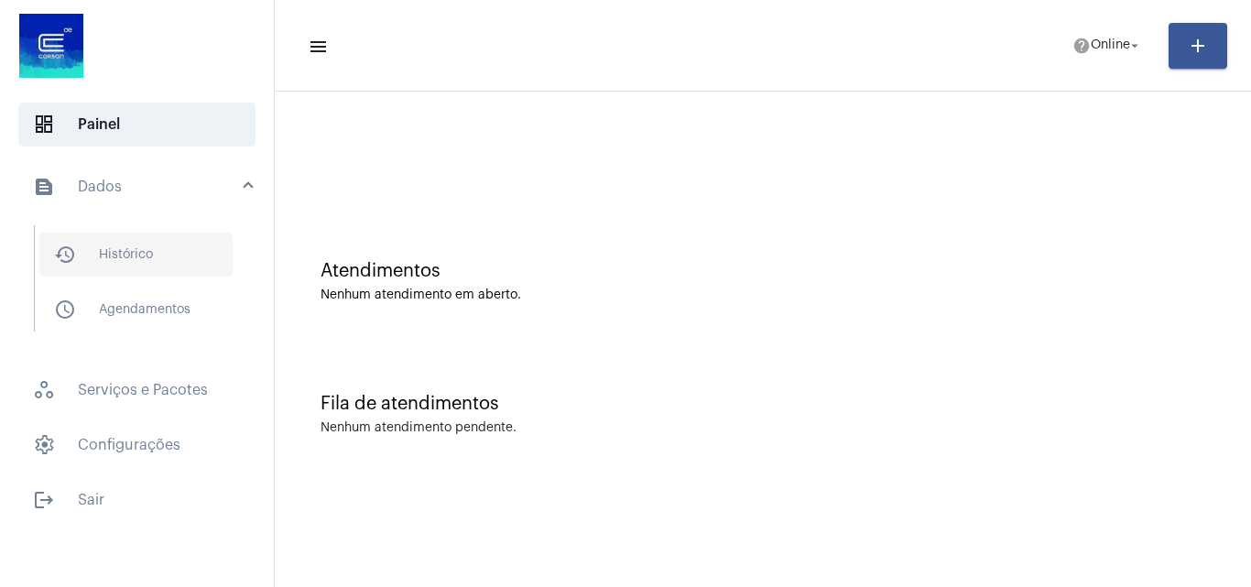
click at [125, 256] on span "history_outlined Histórico" at bounding box center [135, 255] width 193 height 44
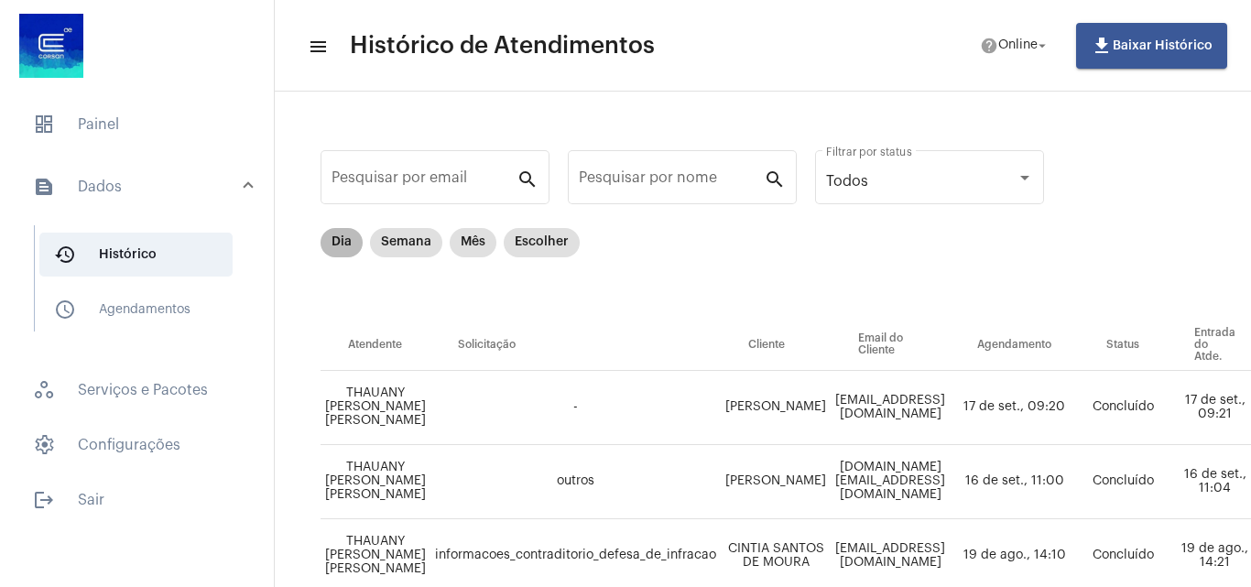
click at [331, 240] on mat-chip "Dia" at bounding box center [341, 242] width 42 height 29
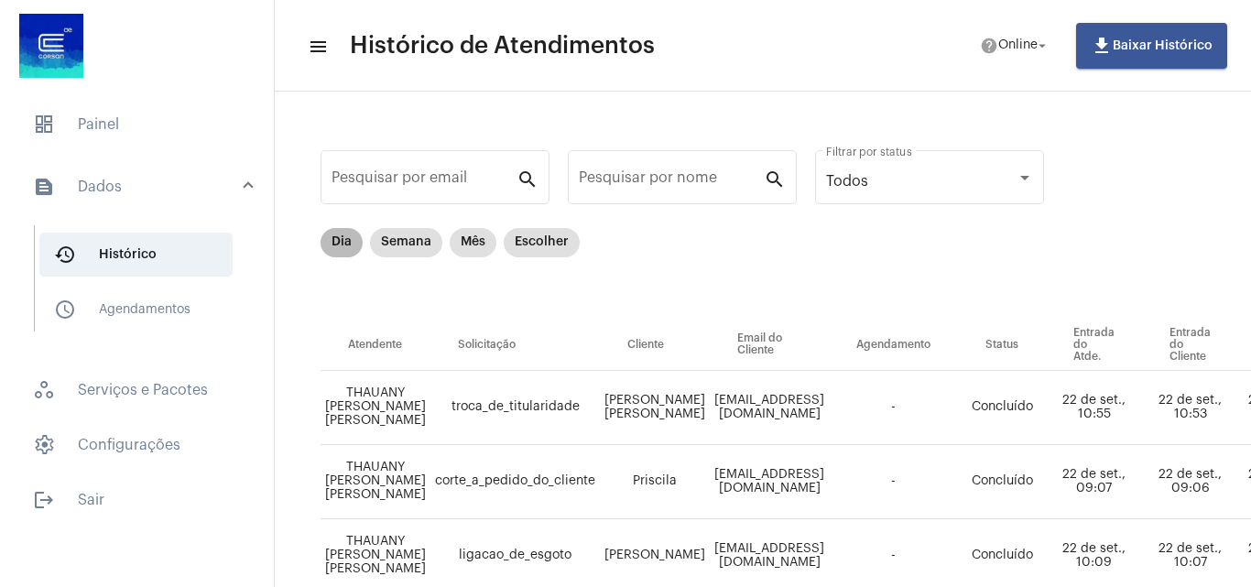
click at [343, 229] on mat-chip "Dia" at bounding box center [341, 242] width 42 height 29
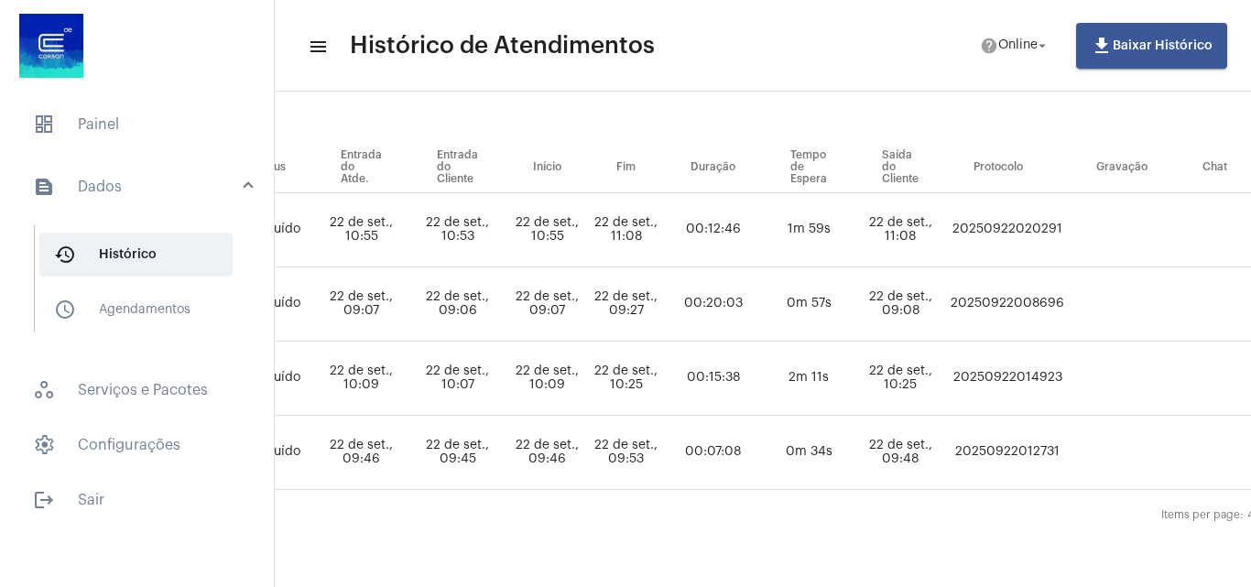
scroll to position [183, 791]
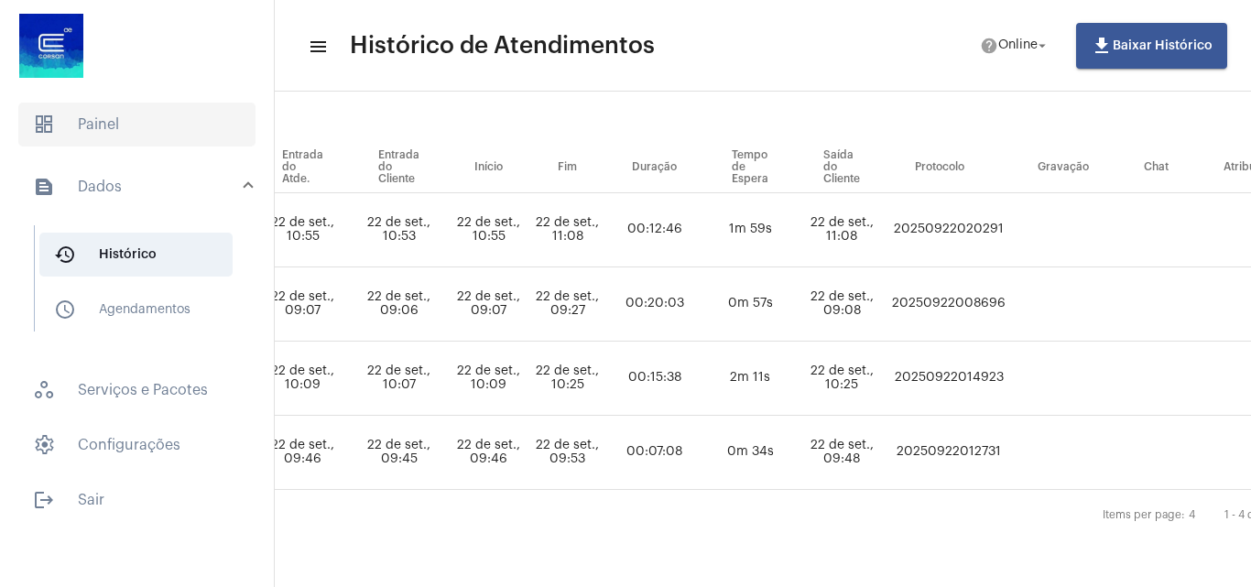
click at [104, 124] on span "dashboard Painel" at bounding box center [136, 125] width 237 height 44
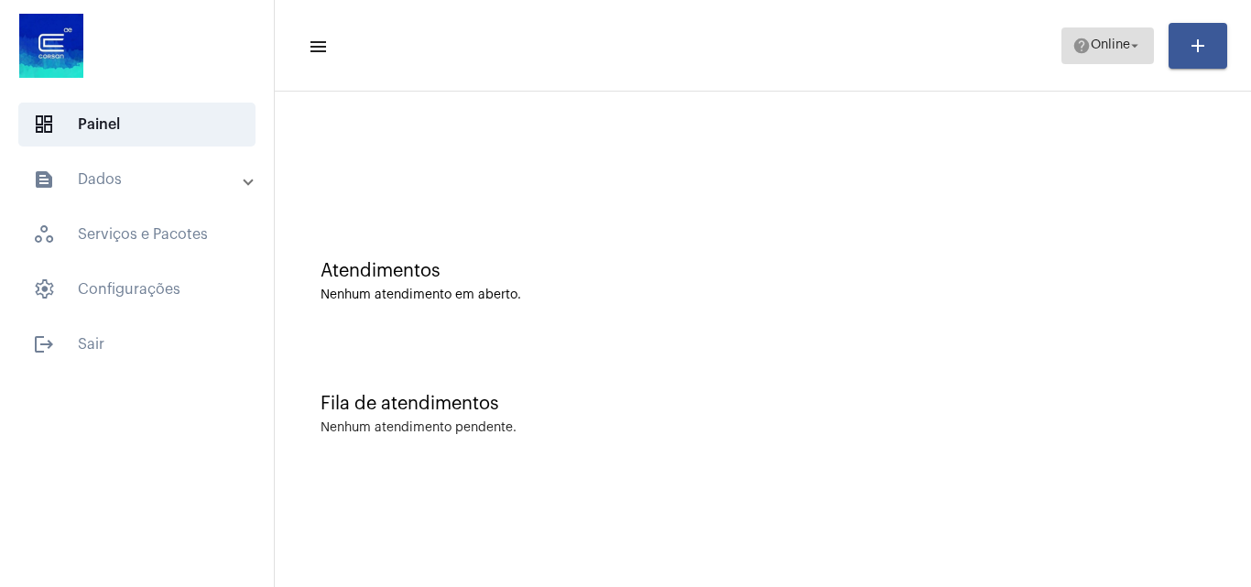
click at [1118, 45] on span "Online" at bounding box center [1109, 45] width 39 height 13
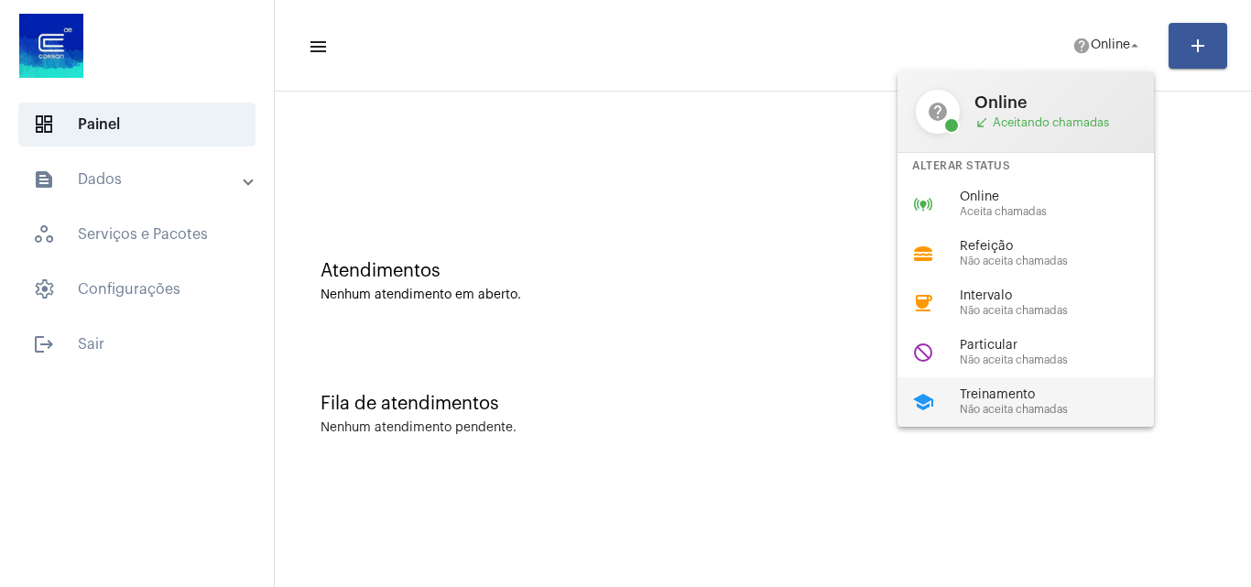
click at [1027, 404] on span "Não aceita chamadas" at bounding box center [1064, 410] width 209 height 12
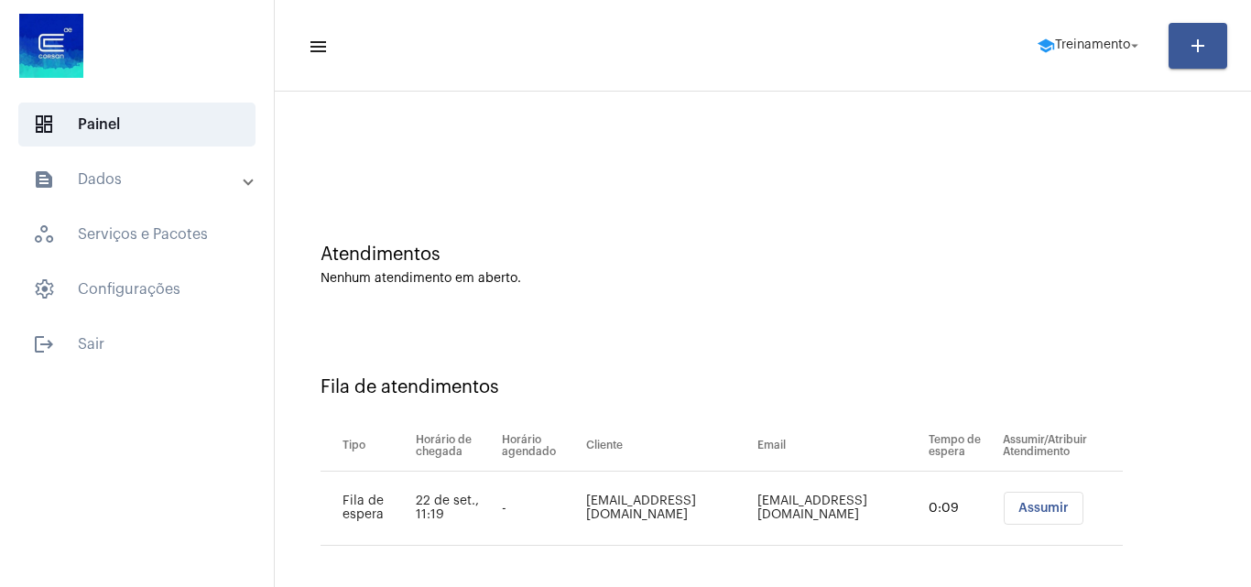
scroll to position [25, 0]
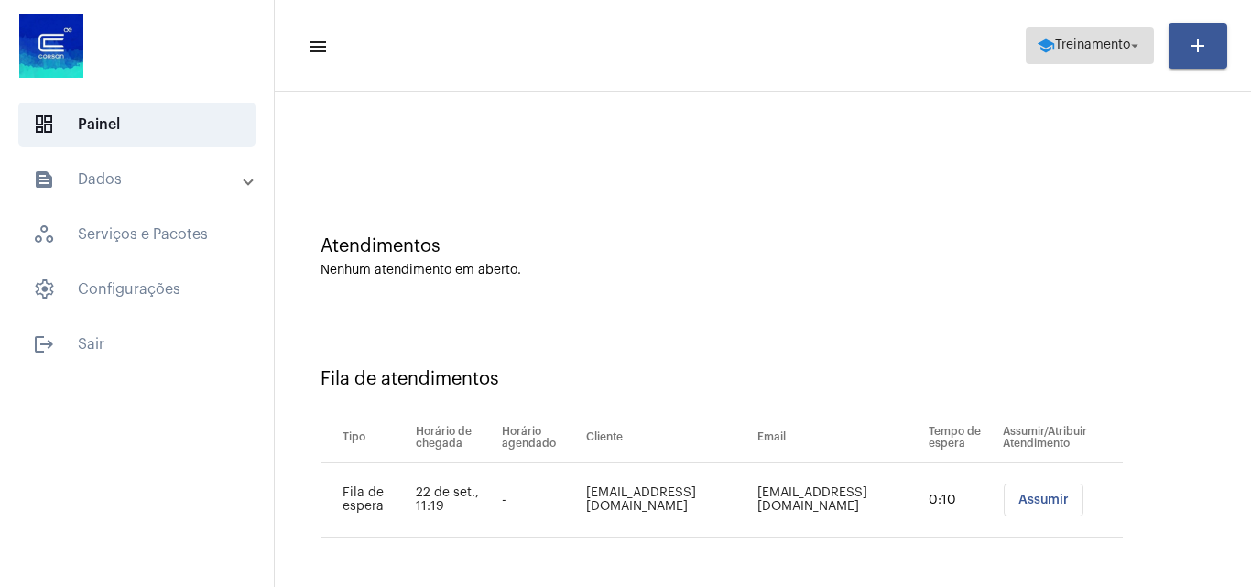
click at [1106, 60] on span "school Treinamento arrow_drop_down" at bounding box center [1089, 44] width 106 height 33
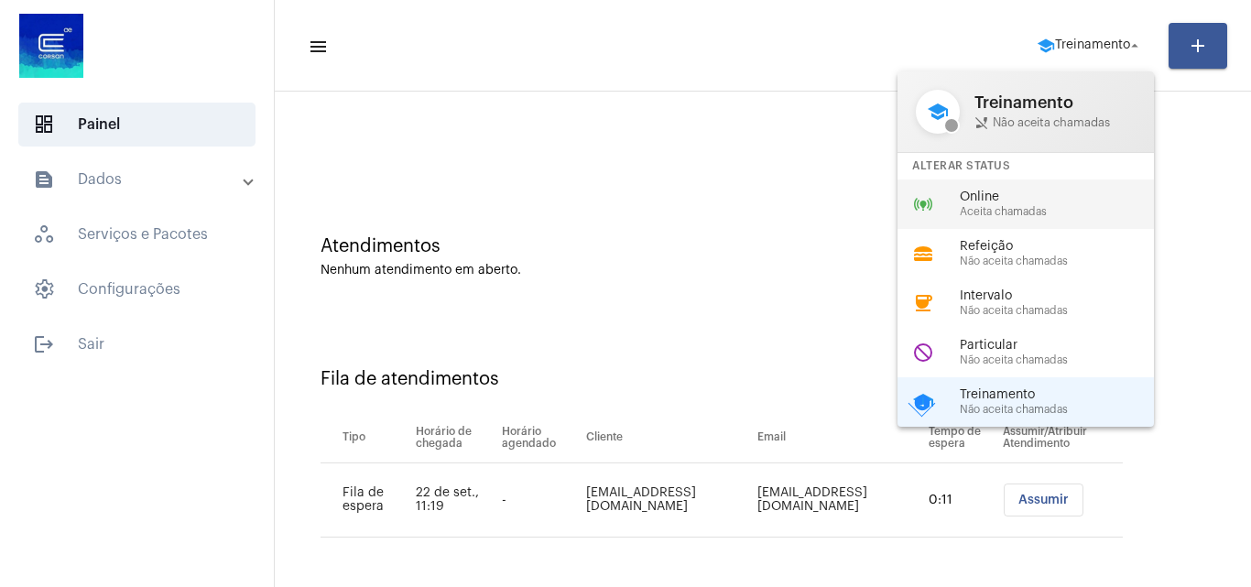
click at [1012, 196] on span "Online" at bounding box center [1064, 197] width 209 height 14
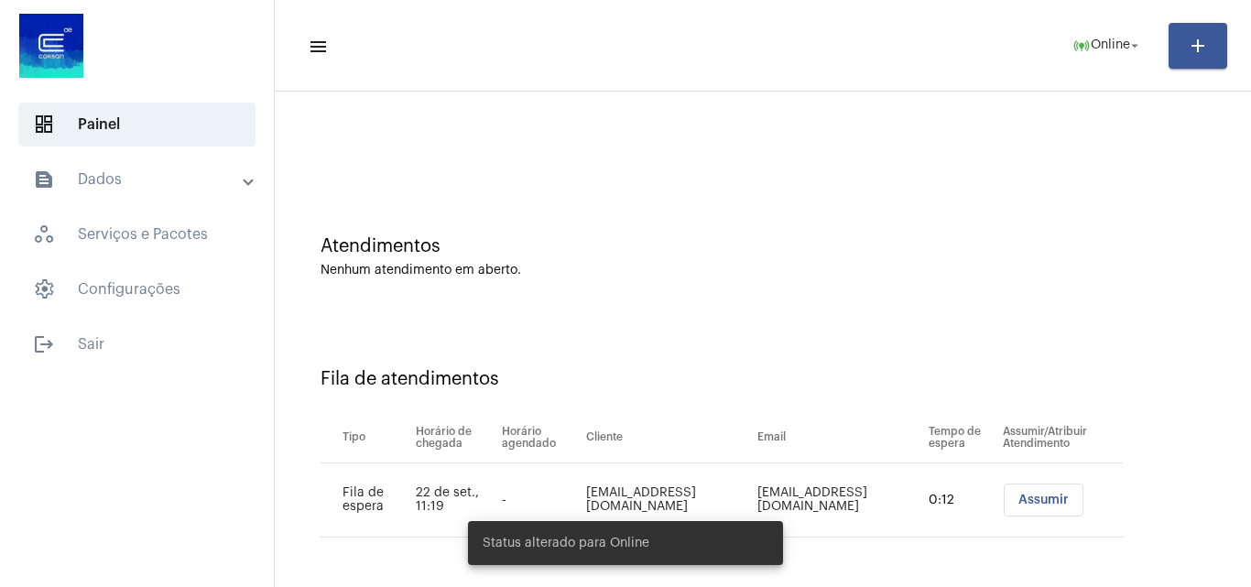
click at [1023, 498] on span "Assumir" at bounding box center [1043, 500] width 50 height 13
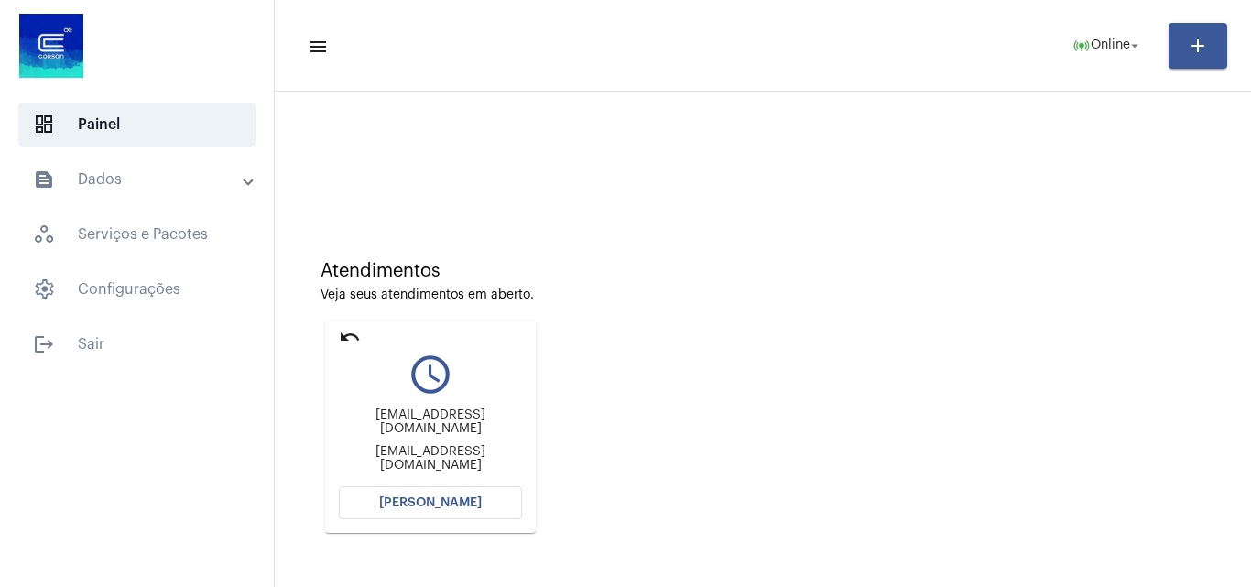
click at [455, 497] on span "[PERSON_NAME]" at bounding box center [430, 502] width 103 height 13
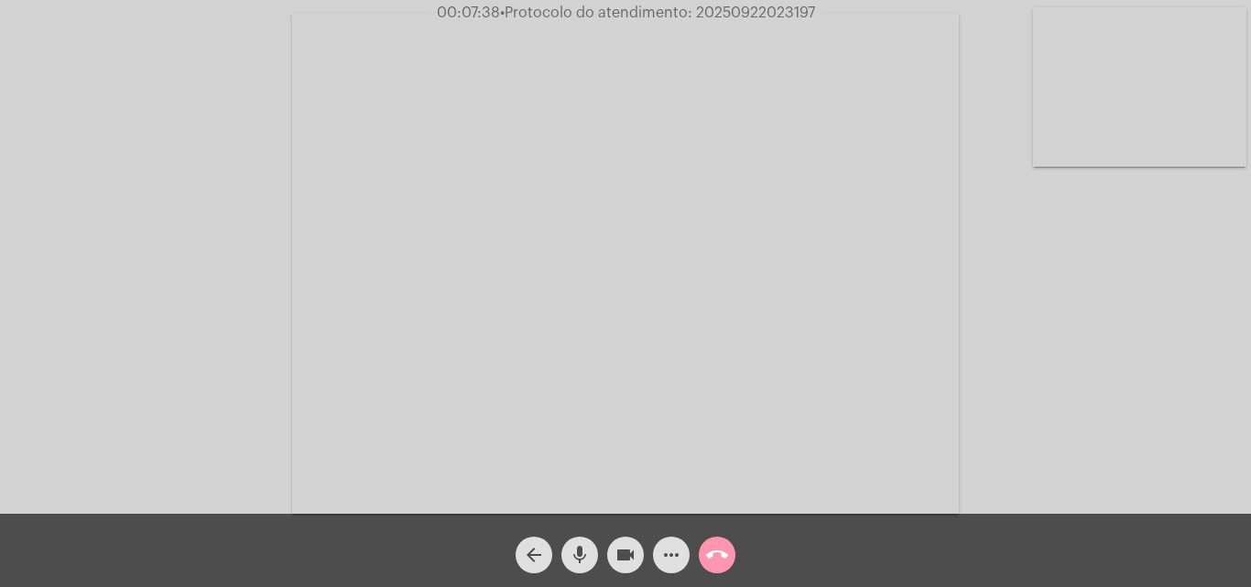
click at [669, 563] on mat-icon "more_horiz" at bounding box center [671, 555] width 22 height 22
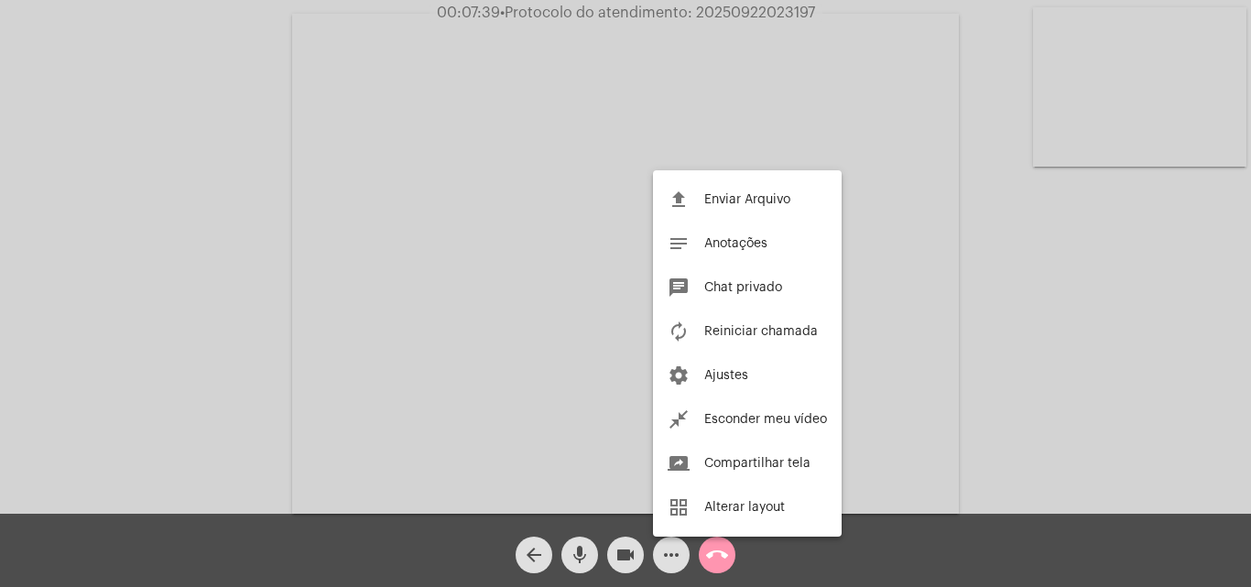
click at [773, 193] on span "Enviar Arquivo" at bounding box center [747, 199] width 86 height 13
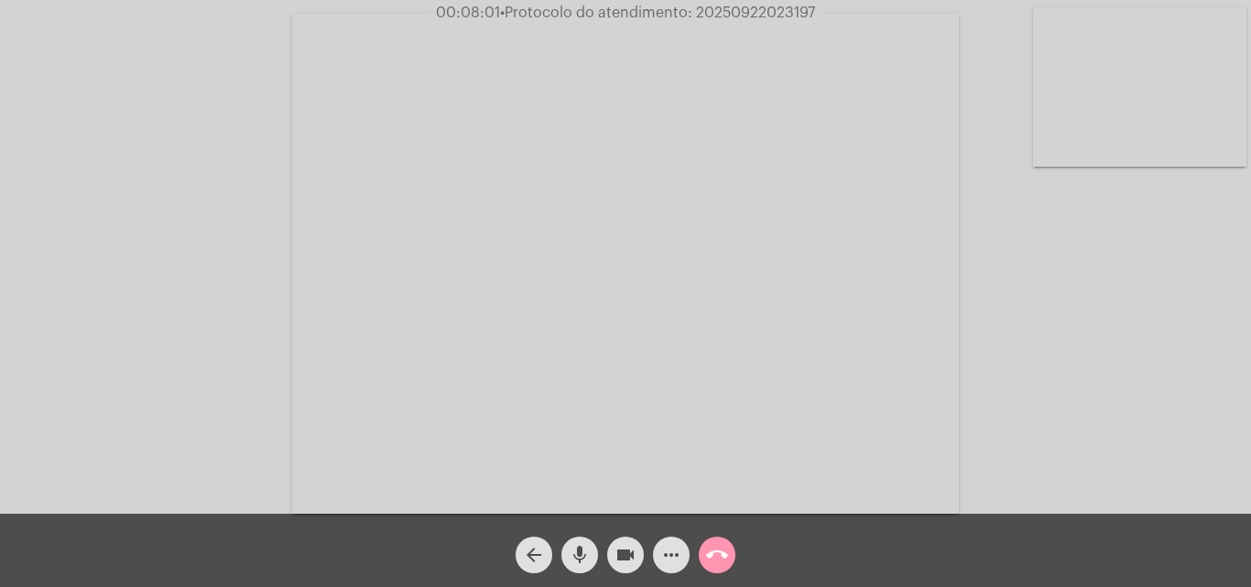
click at [660, 556] on mat-icon "more_horiz" at bounding box center [671, 555] width 22 height 22
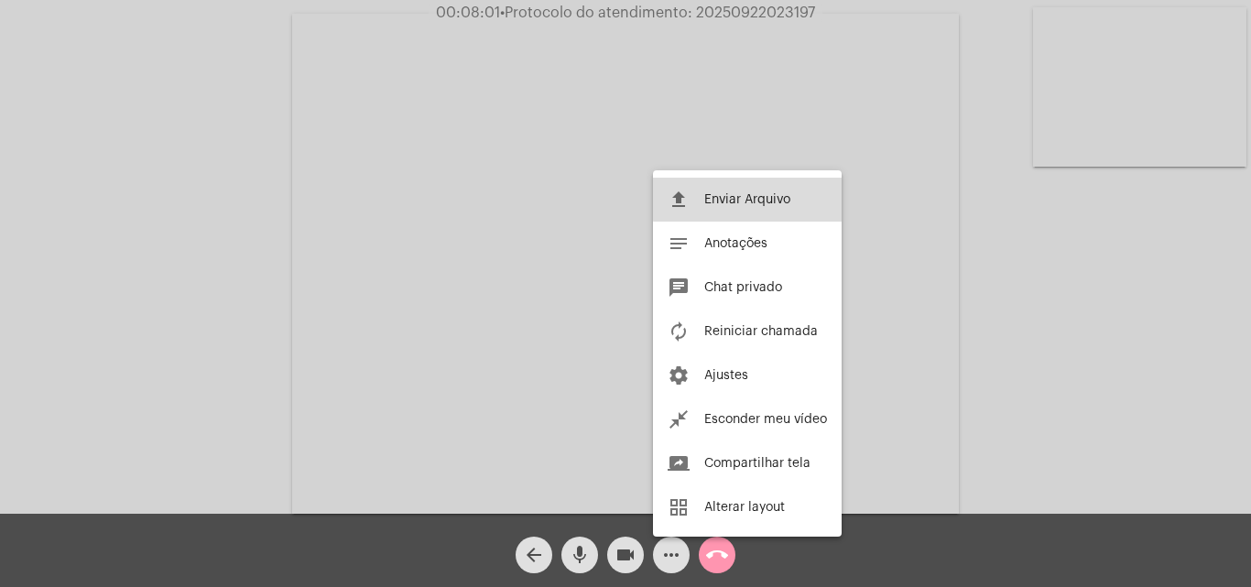
click at [761, 197] on span "Enviar Arquivo" at bounding box center [747, 199] width 86 height 13
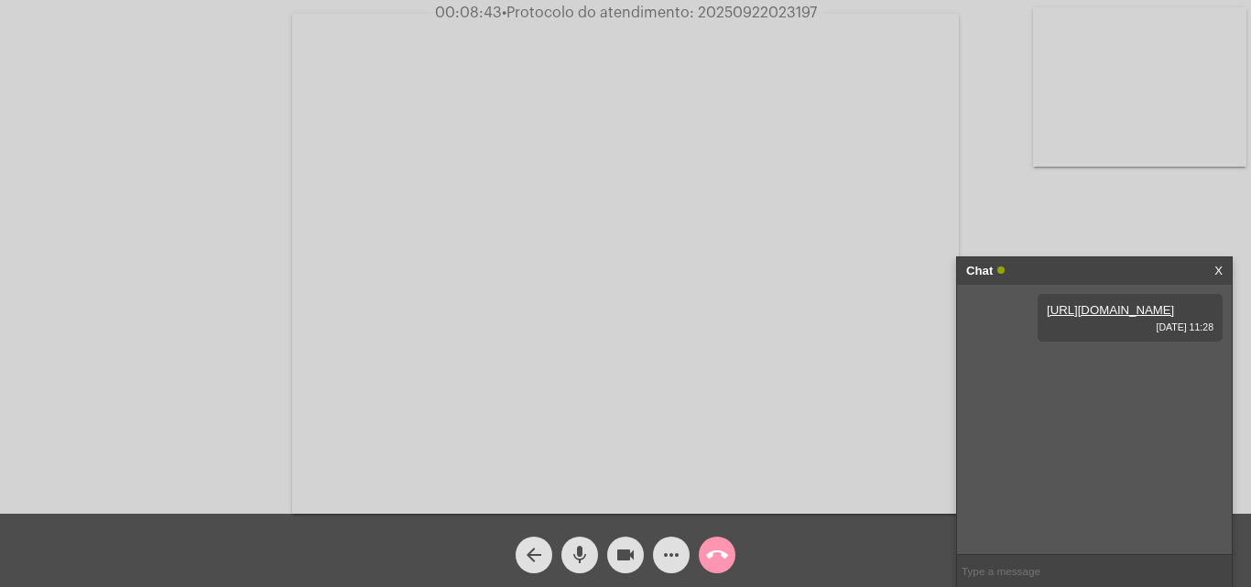
click at [749, 10] on span "• Protocolo do atendimento: 20250922023197" at bounding box center [659, 12] width 315 height 15
copy span "20250922023197"
drag, startPoint x: 507, startPoint y: 208, endPoint x: 503, endPoint y: 193, distance: 15.3
click at [507, 208] on video at bounding box center [625, 264] width 667 height 500
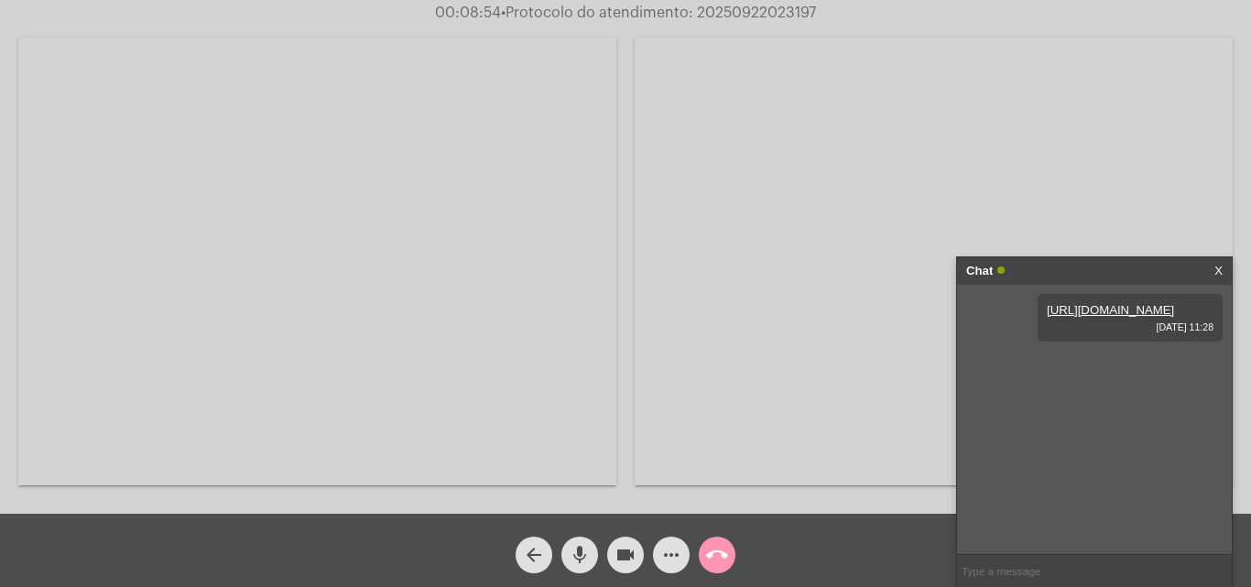
click at [310, 315] on video at bounding box center [317, 262] width 598 height 448
click at [717, 557] on mat-icon "call_end" at bounding box center [717, 555] width 22 height 22
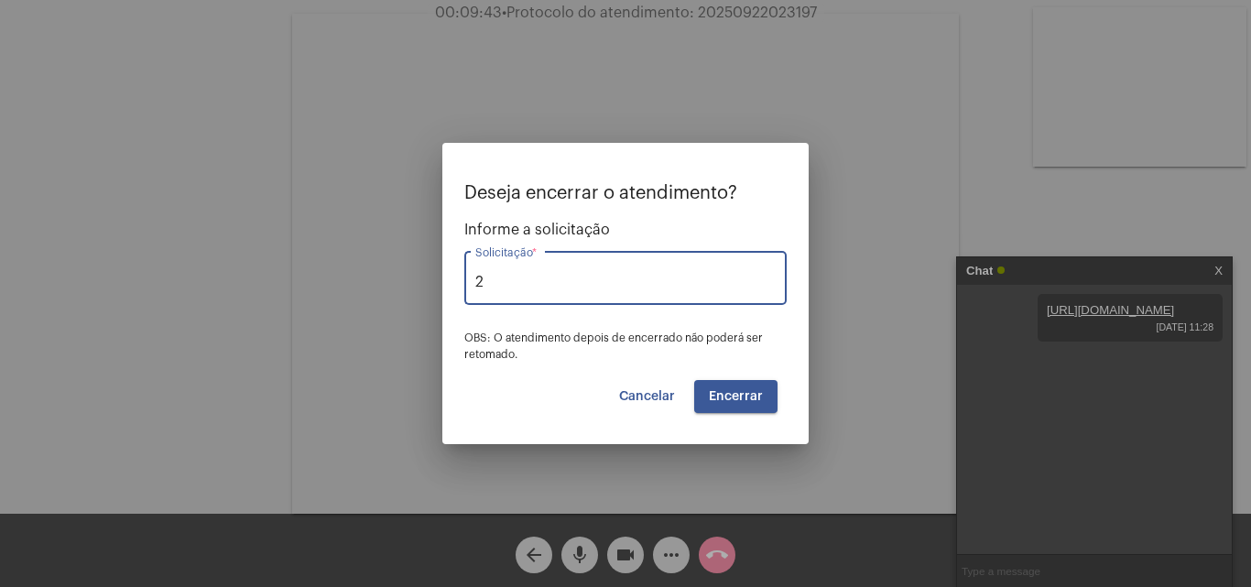
type input "2"
click at [602, 323] on span "Solicitar 2a via da Fatura (Correio/US/Email)" at bounding box center [625, 327] width 293 height 44
type input "Solicitar 2a via da Fatura (Correio/US/Email)"
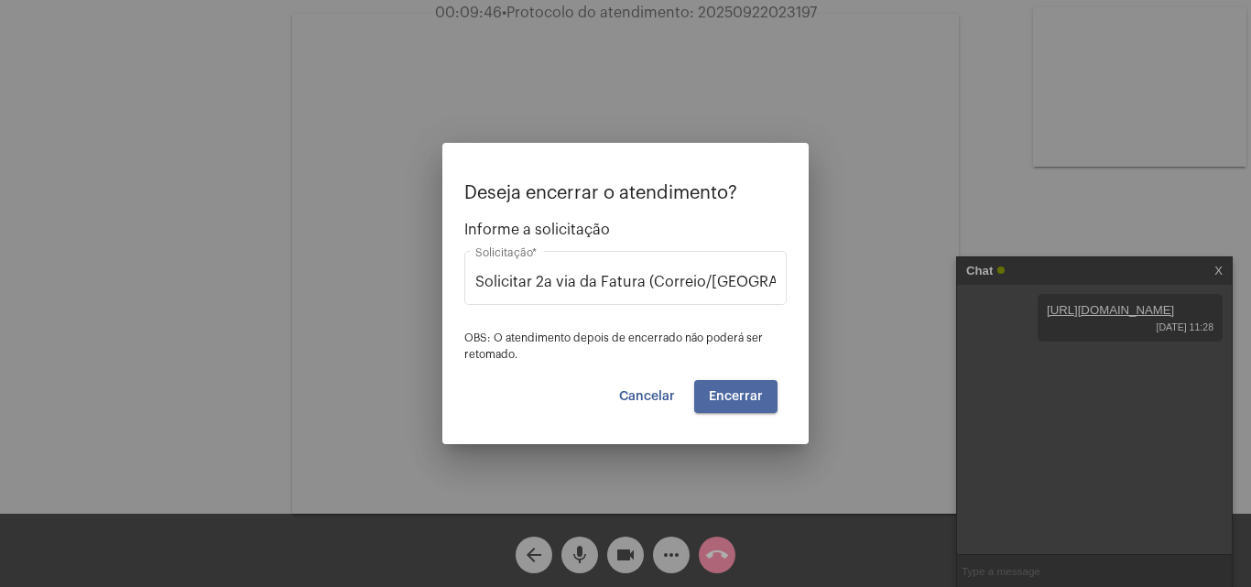
click at [749, 392] on span "Encerrar" at bounding box center [736, 396] width 54 height 13
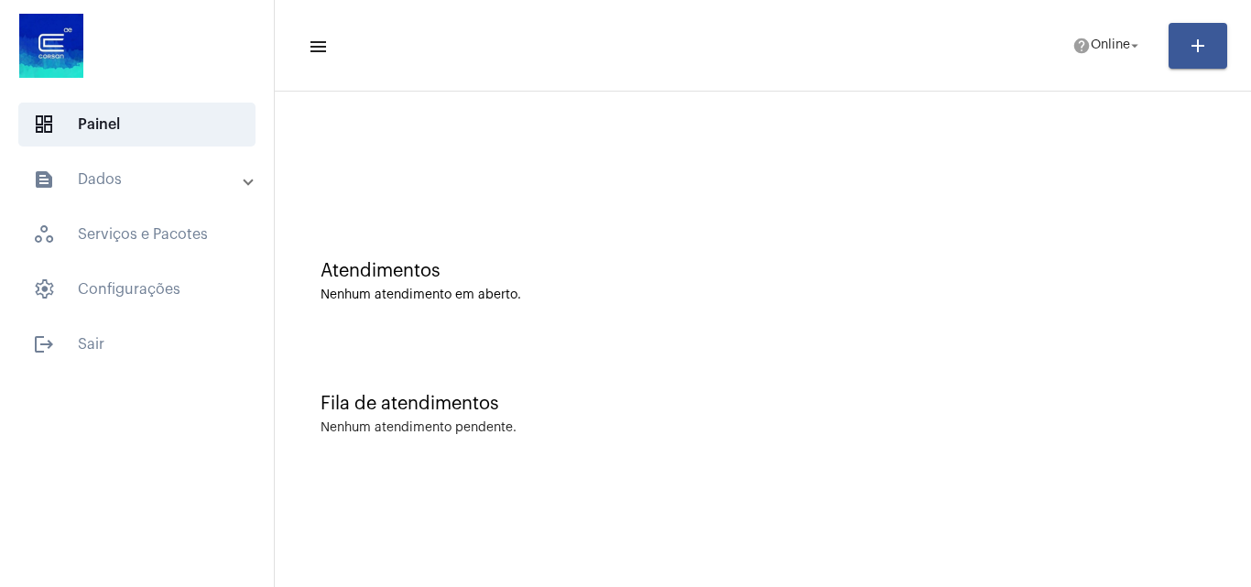
click at [218, 175] on mat-panel-title "text_snippet_outlined Dados" at bounding box center [139, 179] width 212 height 22
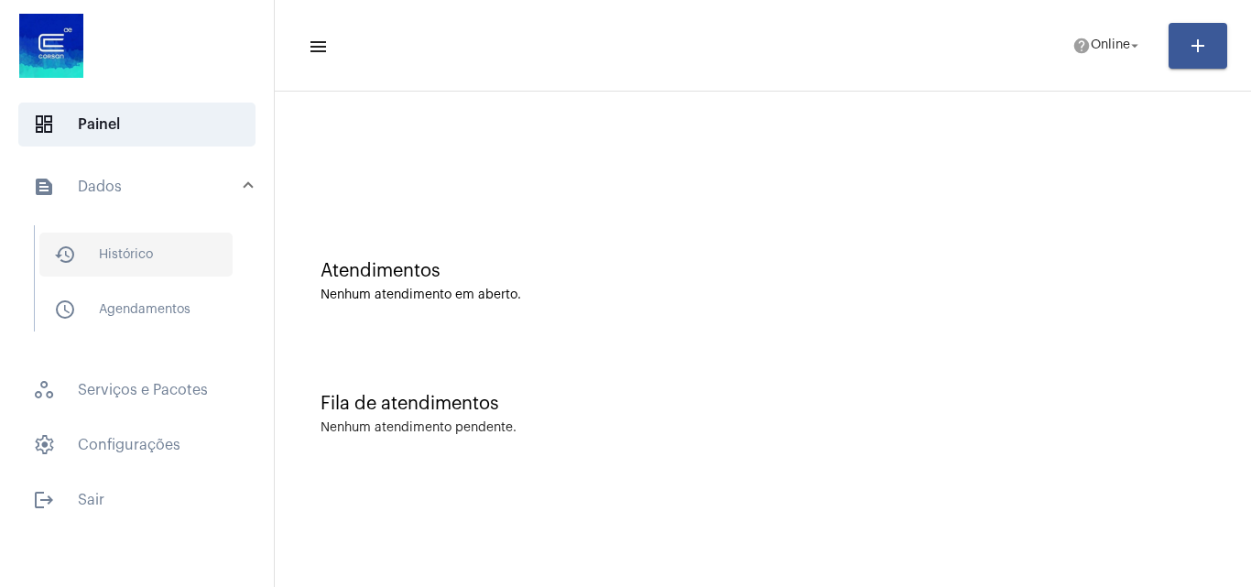
click at [161, 254] on span "history_outlined Histórico" at bounding box center [135, 255] width 193 height 44
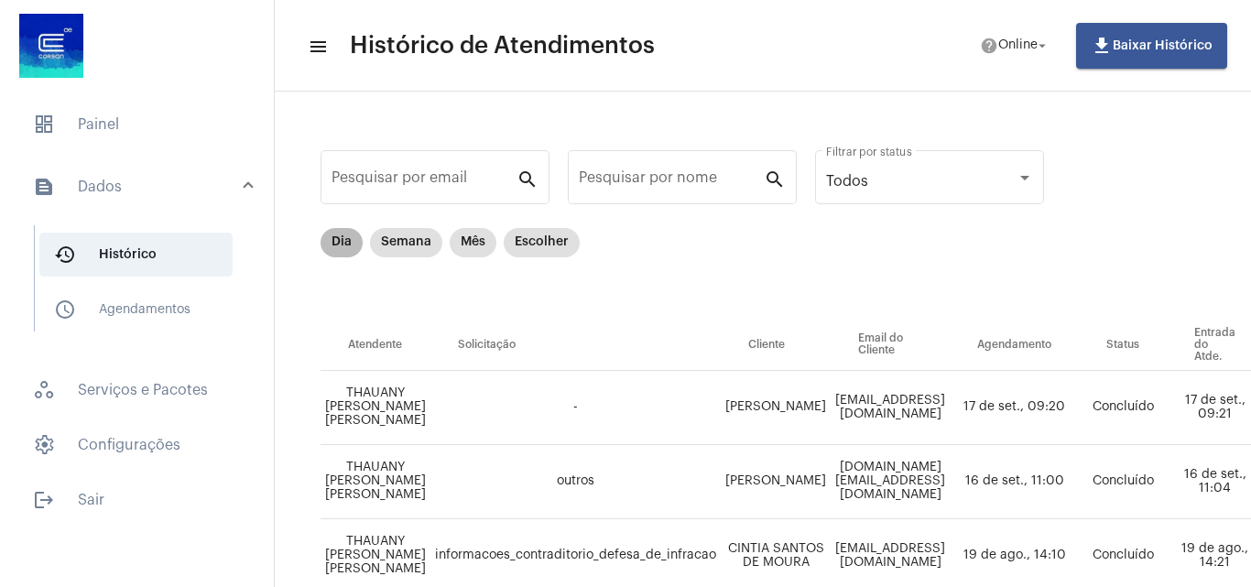
click at [344, 232] on mat-chip "Dia" at bounding box center [341, 242] width 42 height 29
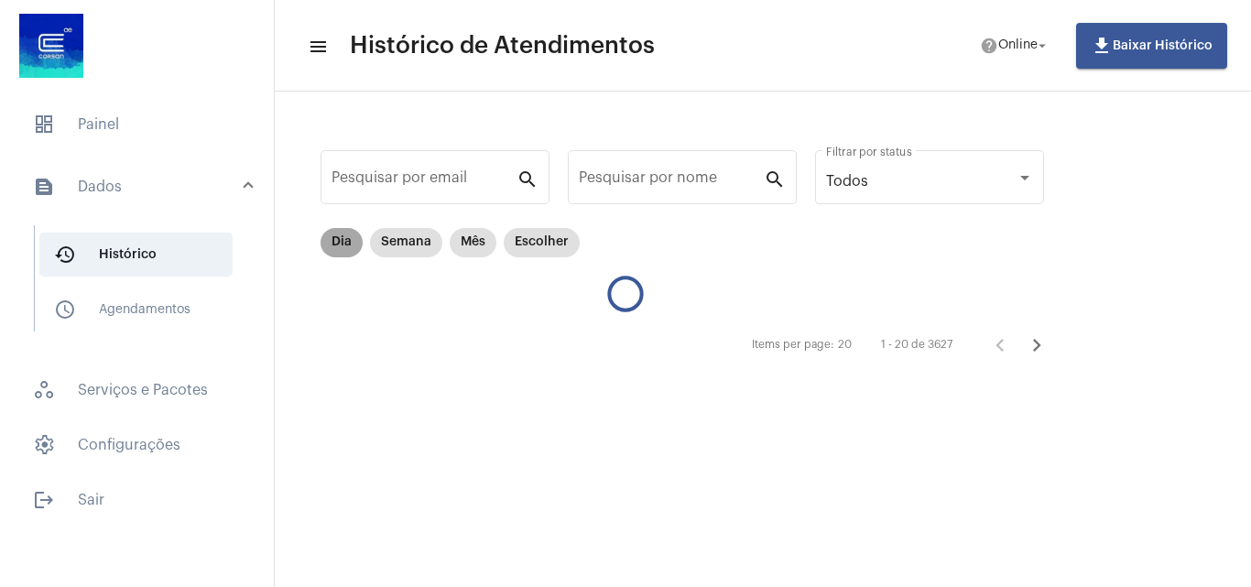
click at [344, 233] on mat-chip "Dia" at bounding box center [341, 242] width 42 height 29
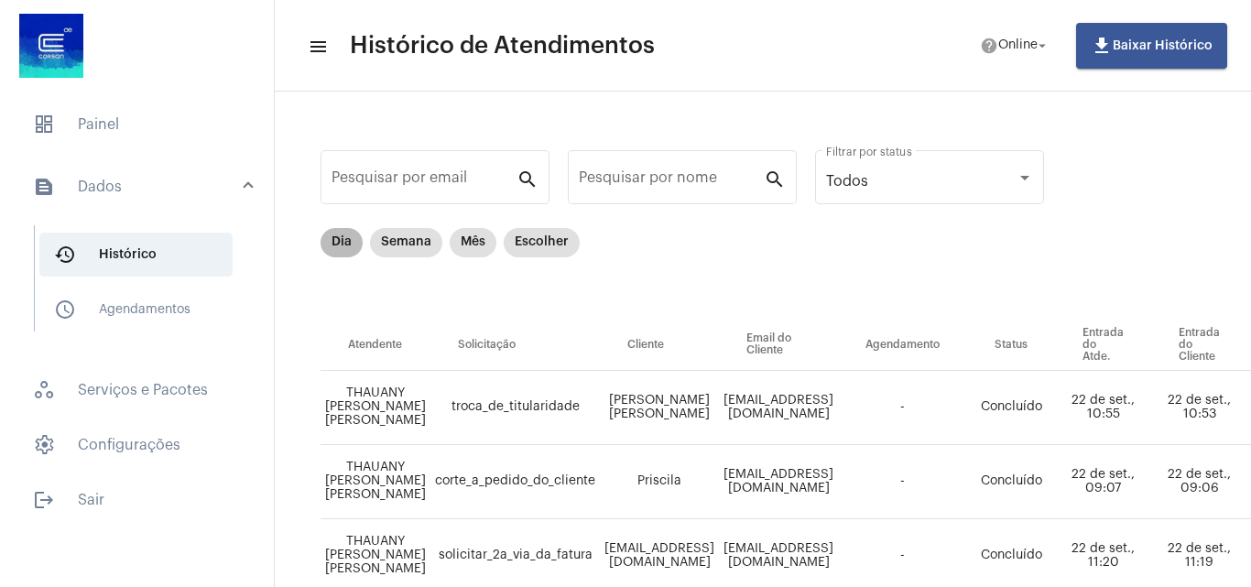
click at [342, 253] on mat-chip "Dia" at bounding box center [341, 242] width 42 height 29
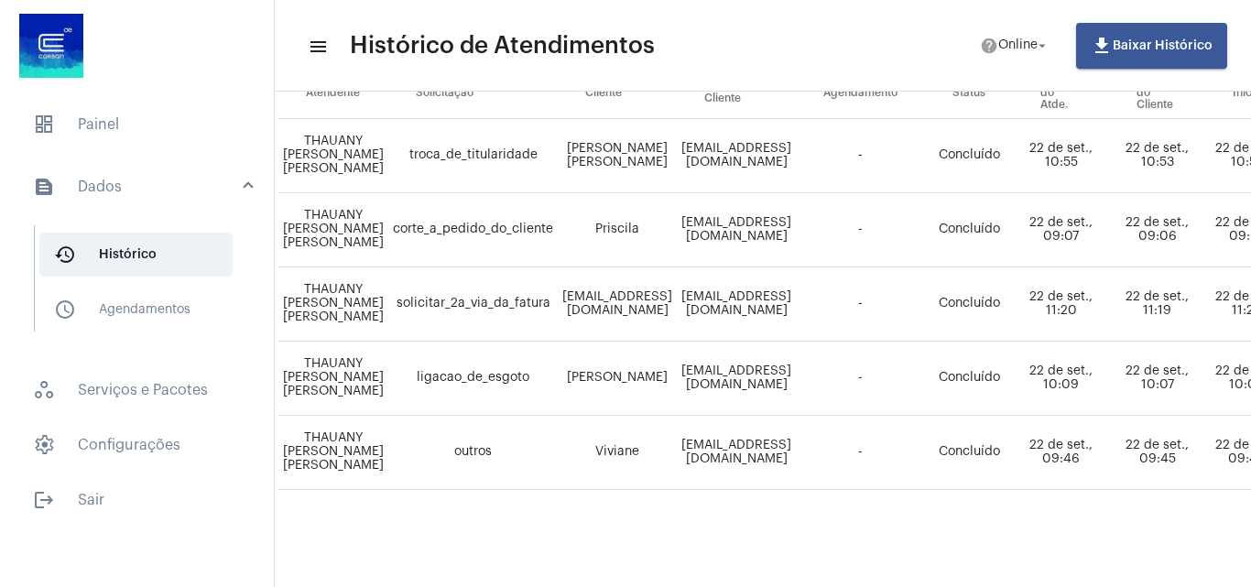
scroll to position [266, 0]
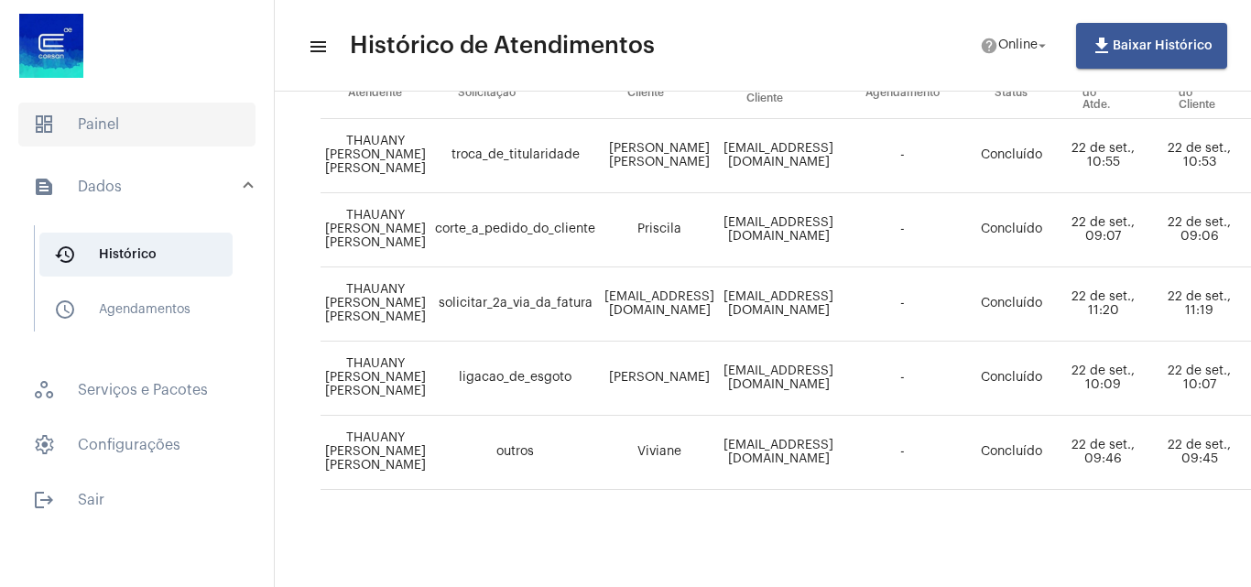
click at [173, 145] on span "dashboard Painel" at bounding box center [136, 125] width 237 height 44
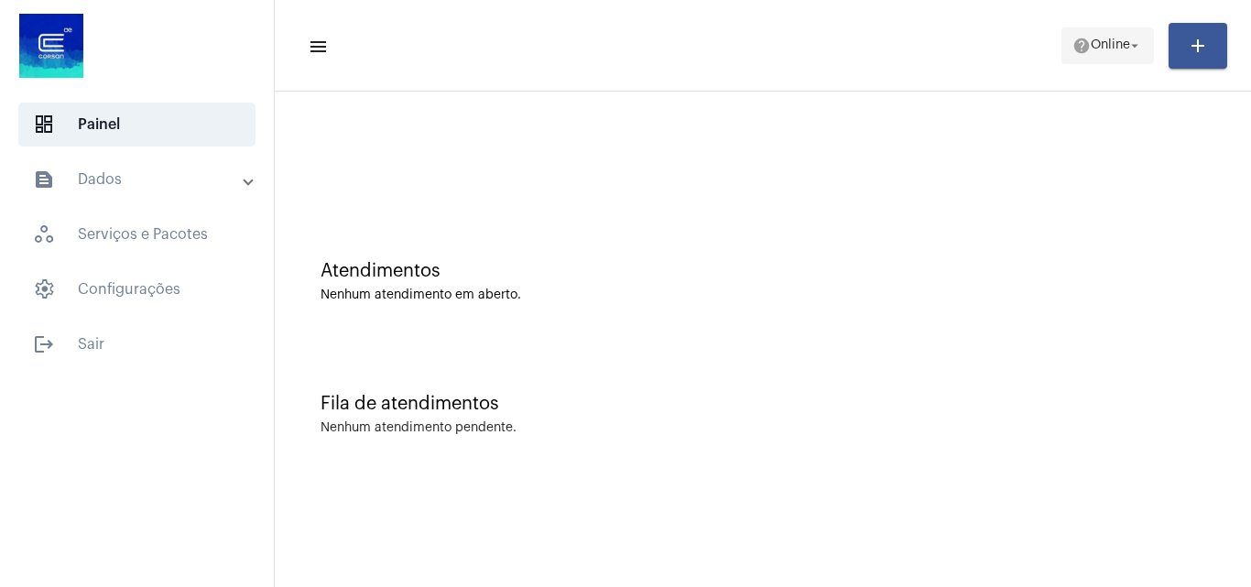
click at [1090, 39] on span "Online" at bounding box center [1109, 45] width 39 height 13
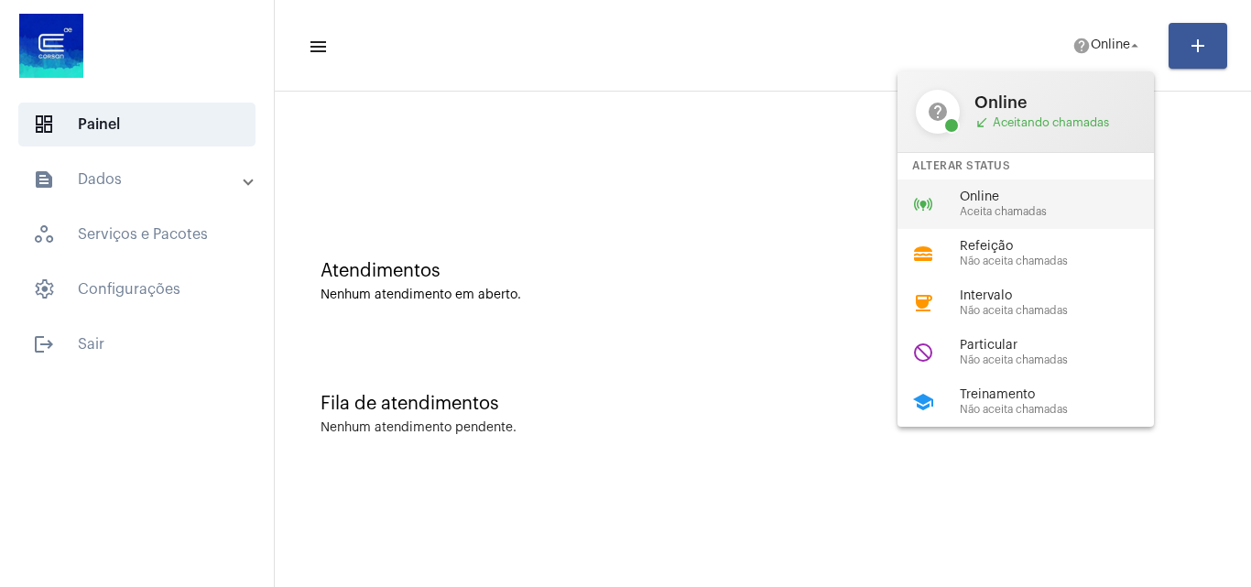
click at [1007, 197] on span "Online" at bounding box center [1064, 197] width 209 height 14
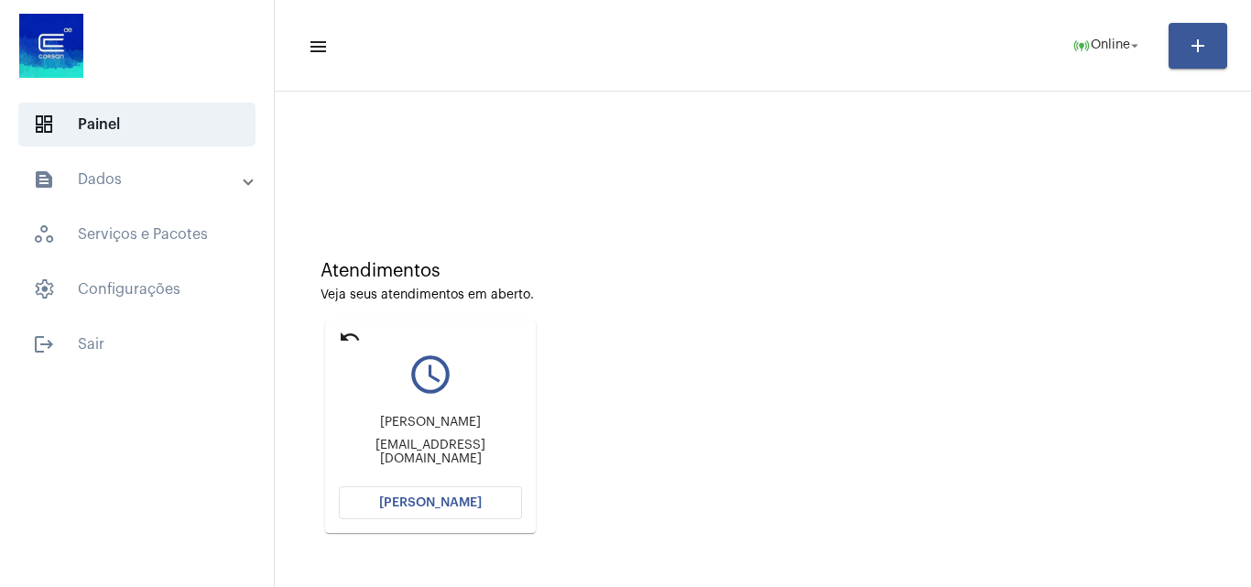
click at [400, 496] on button "[PERSON_NAME]" at bounding box center [430, 502] width 183 height 33
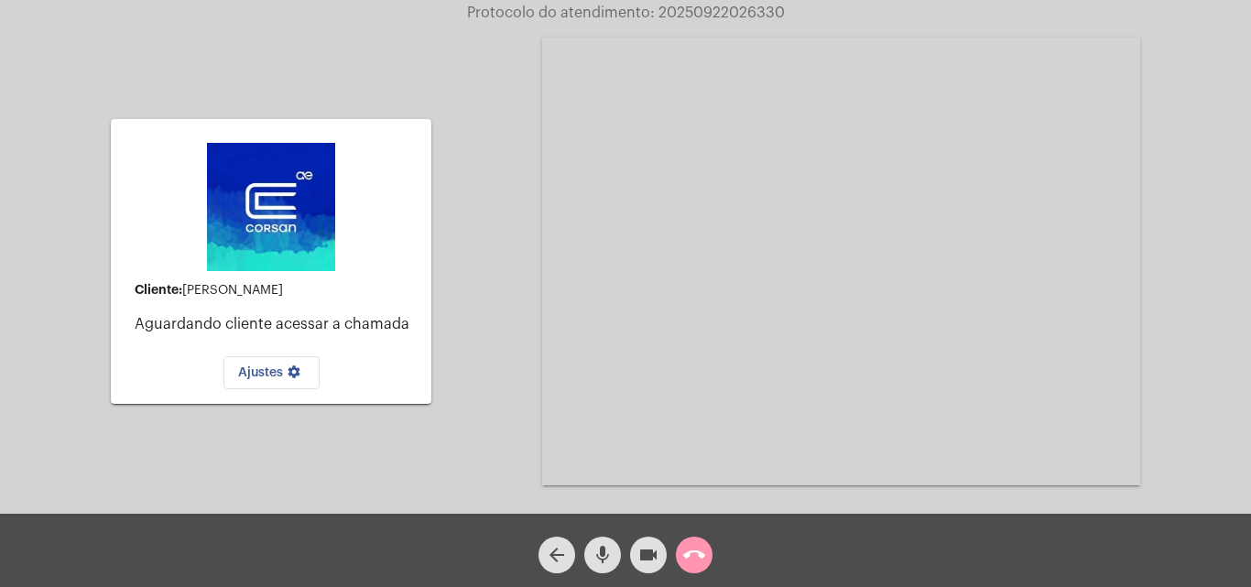
click at [694, 542] on span "call_end" at bounding box center [694, 555] width 22 height 37
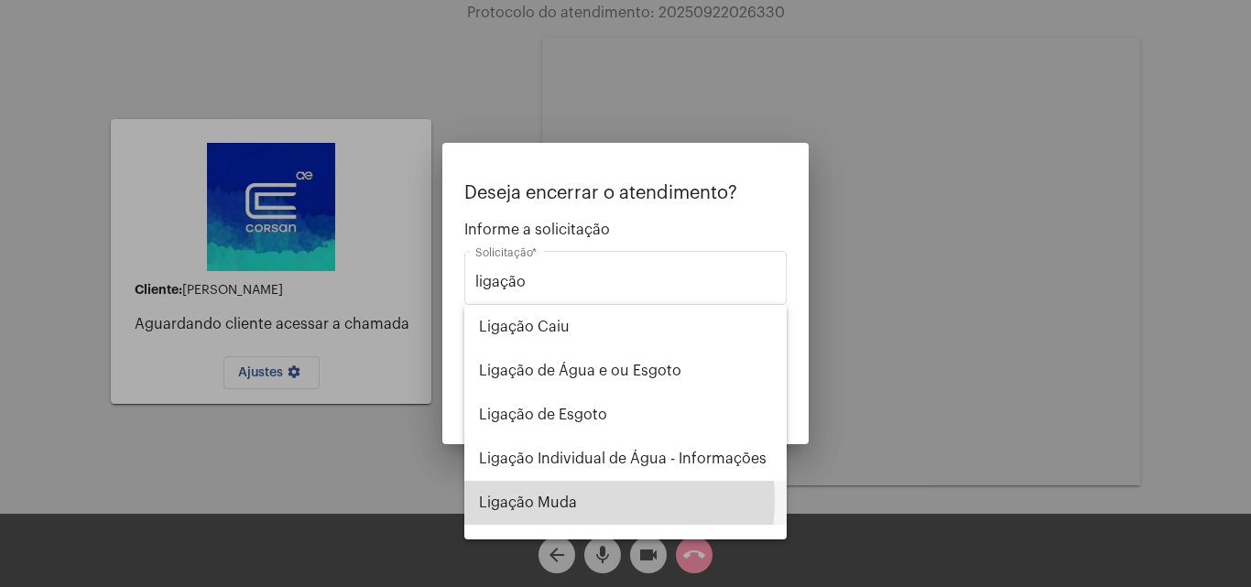
click at [573, 500] on span "Ligação Muda" at bounding box center [625, 503] width 293 height 44
type input "Ligação Muda"
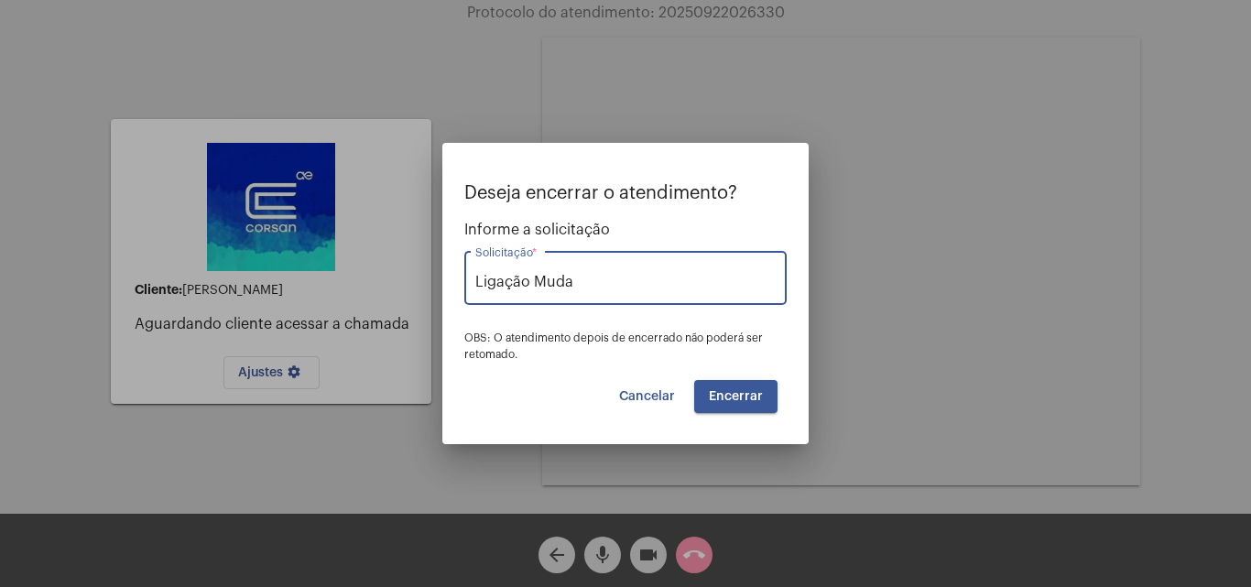
click at [760, 391] on span "Encerrar" at bounding box center [736, 396] width 54 height 13
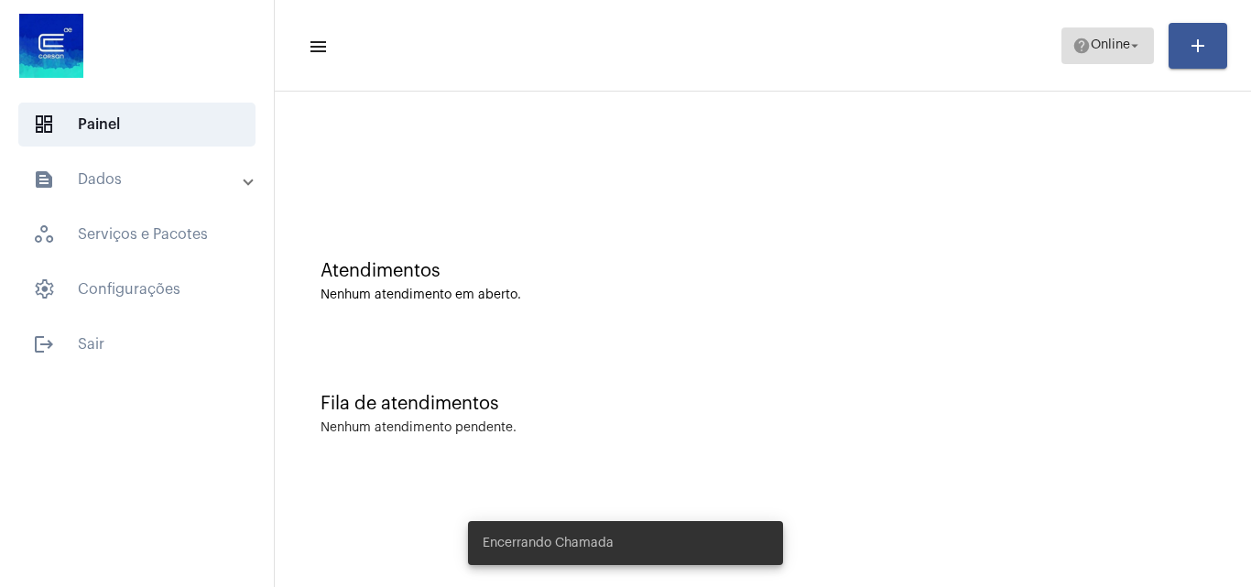
click at [1119, 48] on span "Online" at bounding box center [1109, 45] width 39 height 13
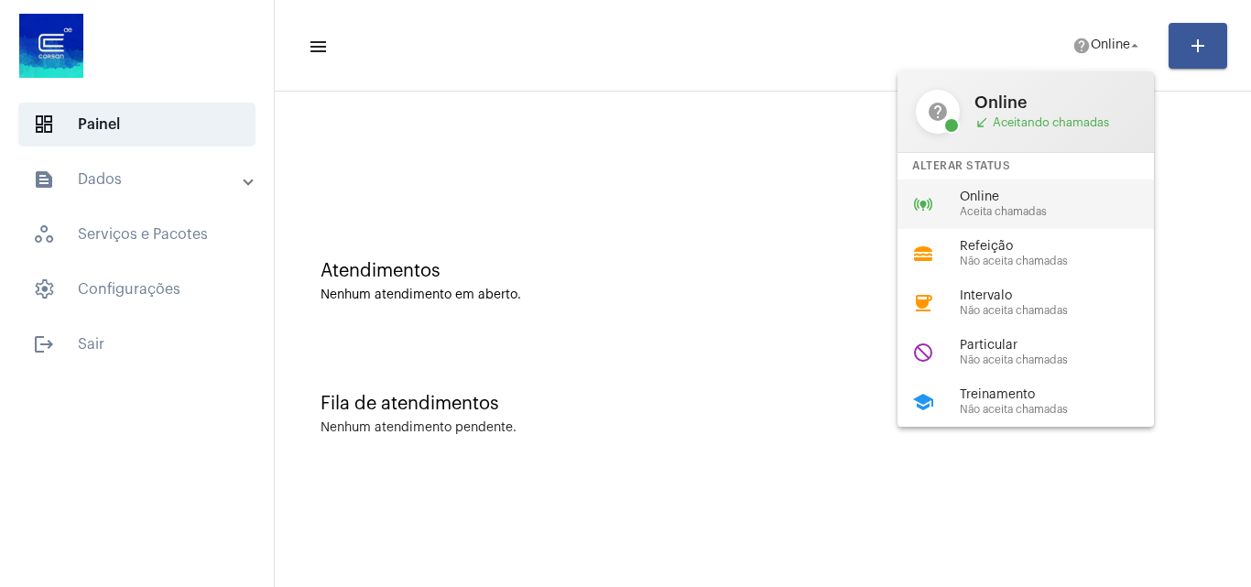
click at [1003, 195] on span "Online" at bounding box center [1064, 197] width 209 height 14
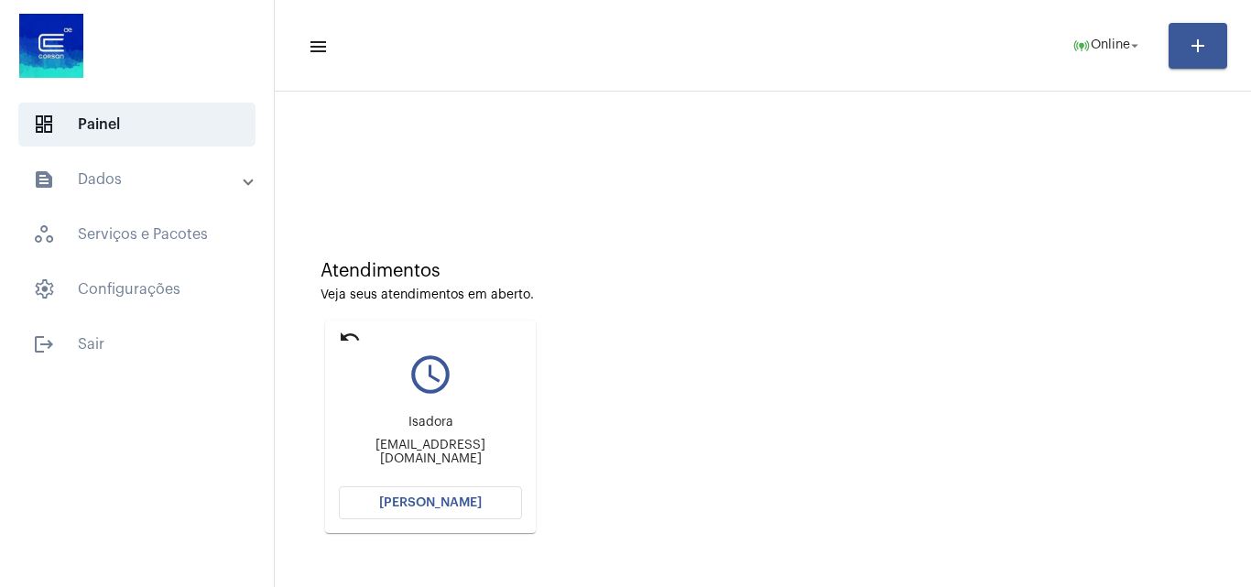
click at [432, 510] on button "[PERSON_NAME]" at bounding box center [430, 502] width 183 height 33
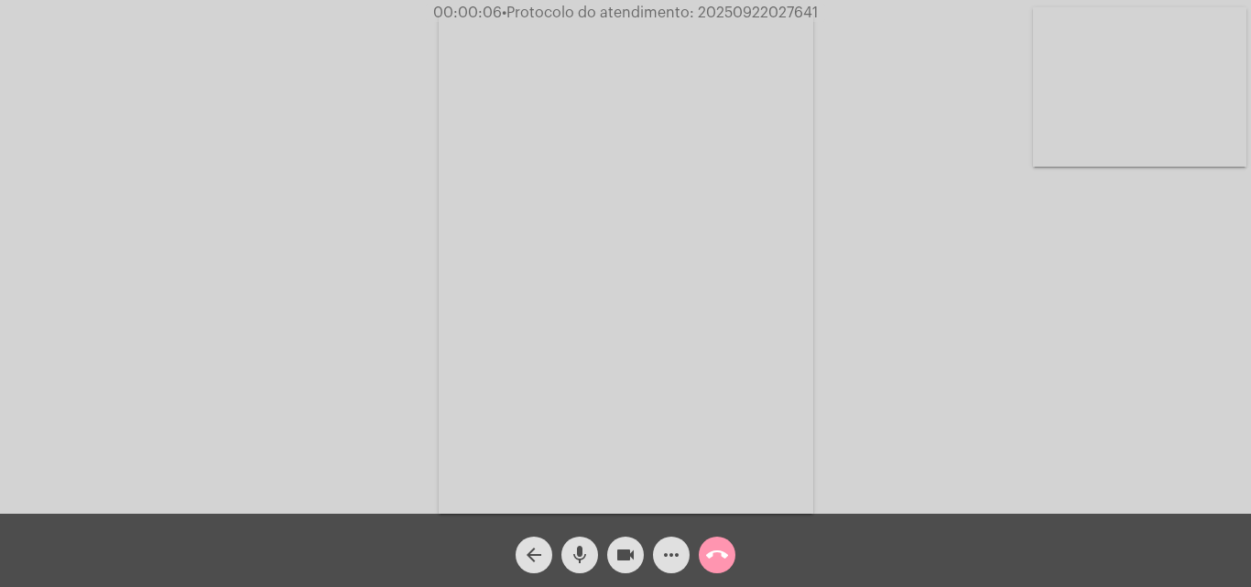
click at [1166, 113] on video at bounding box center [1139, 86] width 213 height 159
click at [218, 294] on video at bounding box center [230, 262] width 213 height 284
click at [1137, 130] on video at bounding box center [1139, 86] width 213 height 159
click at [290, 275] on video at bounding box center [230, 262] width 213 height 284
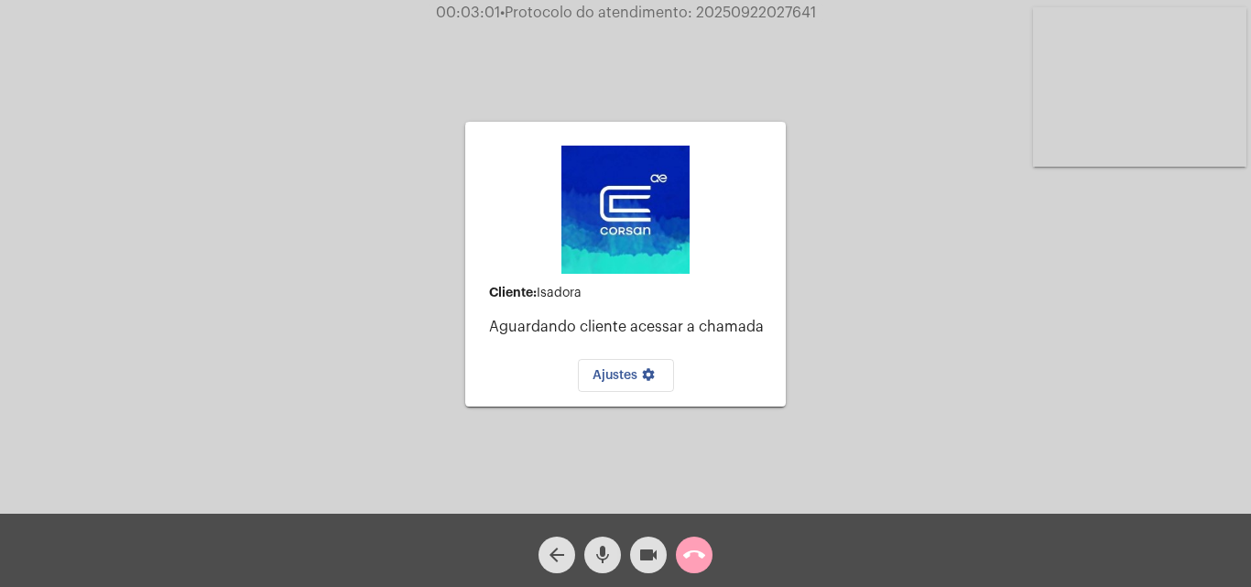
click at [697, 551] on mat-icon "call_end" at bounding box center [694, 555] width 22 height 22
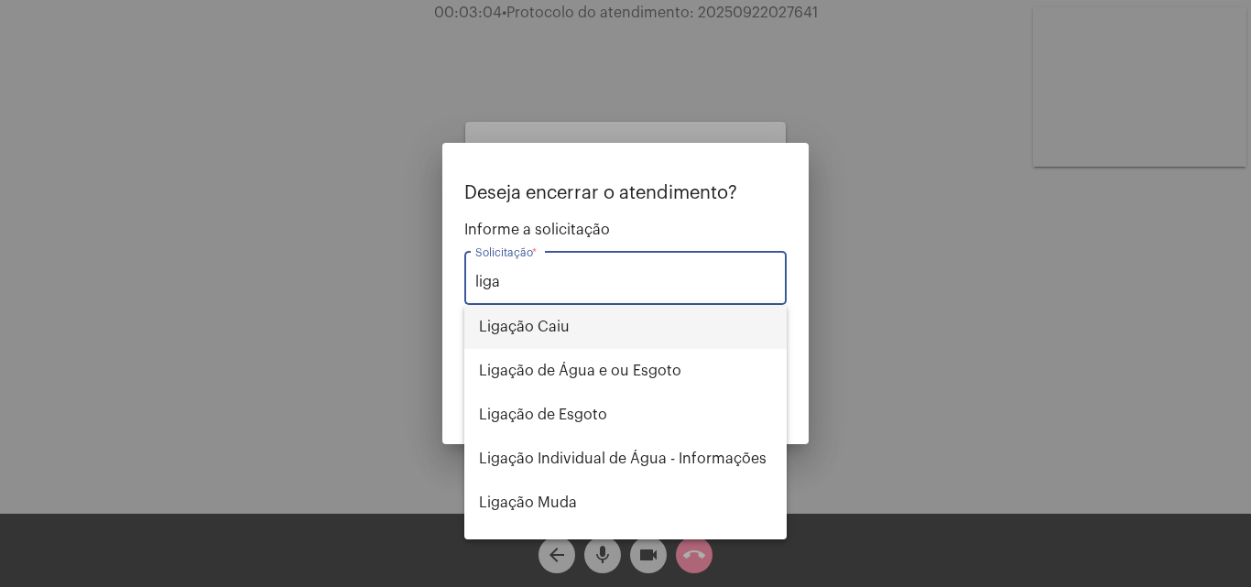
click at [559, 330] on span "Ligação Caiu" at bounding box center [625, 327] width 293 height 44
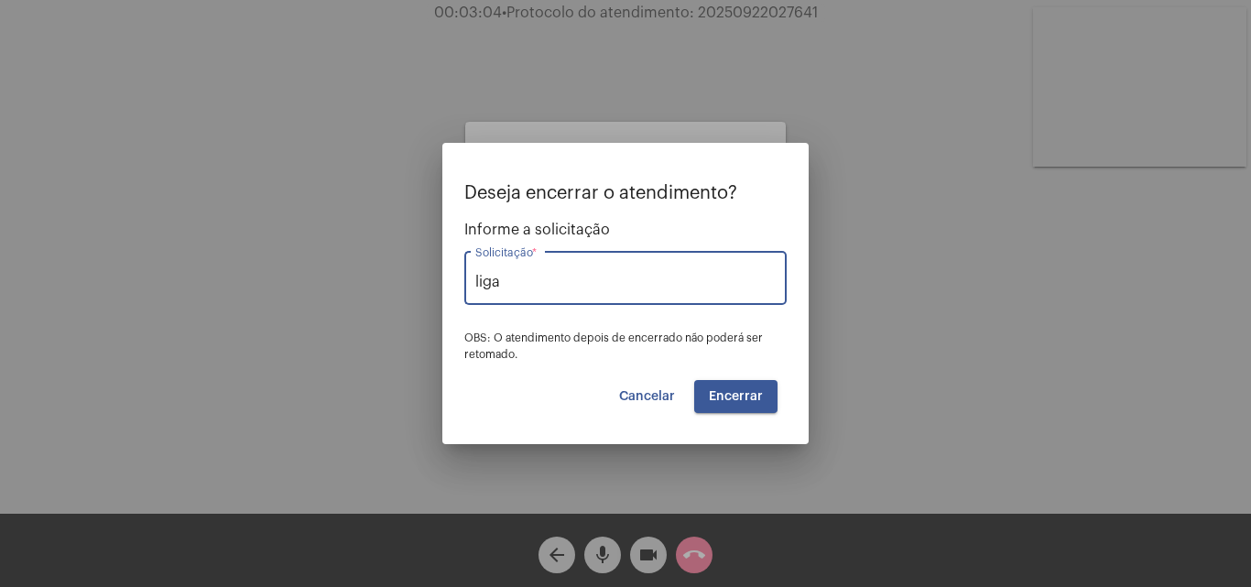
type input "Ligação Caiu"
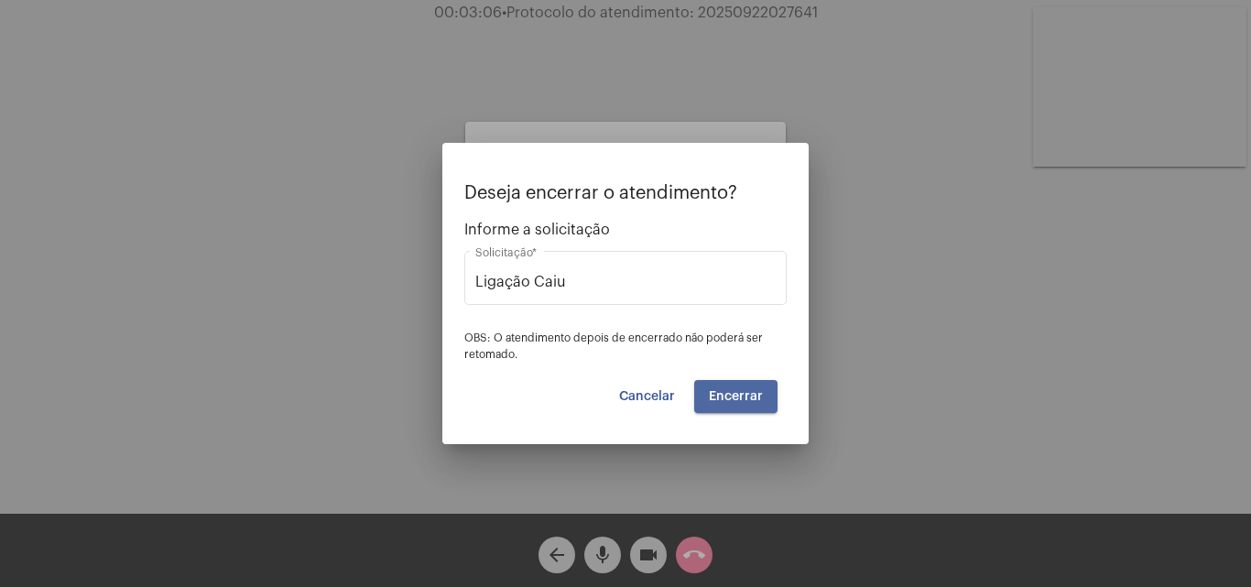
click at [750, 390] on span "Encerrar" at bounding box center [736, 396] width 54 height 13
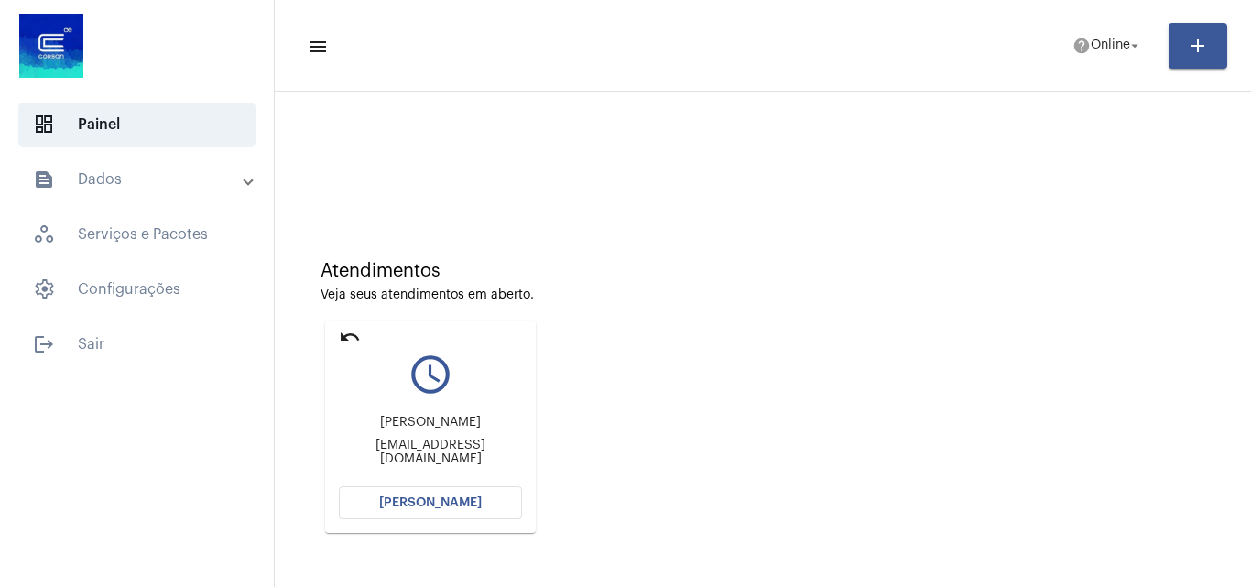
click at [455, 502] on span "[PERSON_NAME]" at bounding box center [430, 502] width 103 height 13
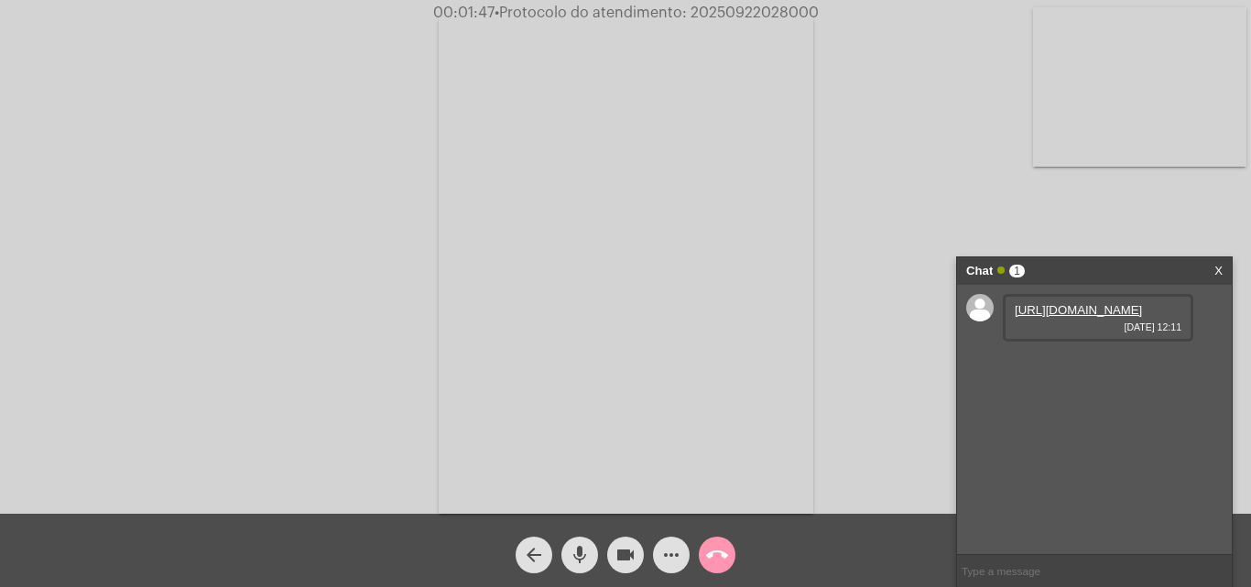
click at [1061, 317] on link "https://neft-transfer-bucket.s3.amazonaws.com/temp-5f5a7b6d-28c2-96a8-b9a8-c0e2…" at bounding box center [1077, 310] width 127 height 14
click at [1077, 369] on link "https://neft-transfer-bucket.s3.amazonaws.com/temp-af7a3c01-d9c5-9688-622e-6f7e…" at bounding box center [1077, 362] width 127 height 14
click at [786, 7] on span "• Protocolo do atendimento: 20250922028000" at bounding box center [658, 12] width 324 height 15
copy span "20250922028000"
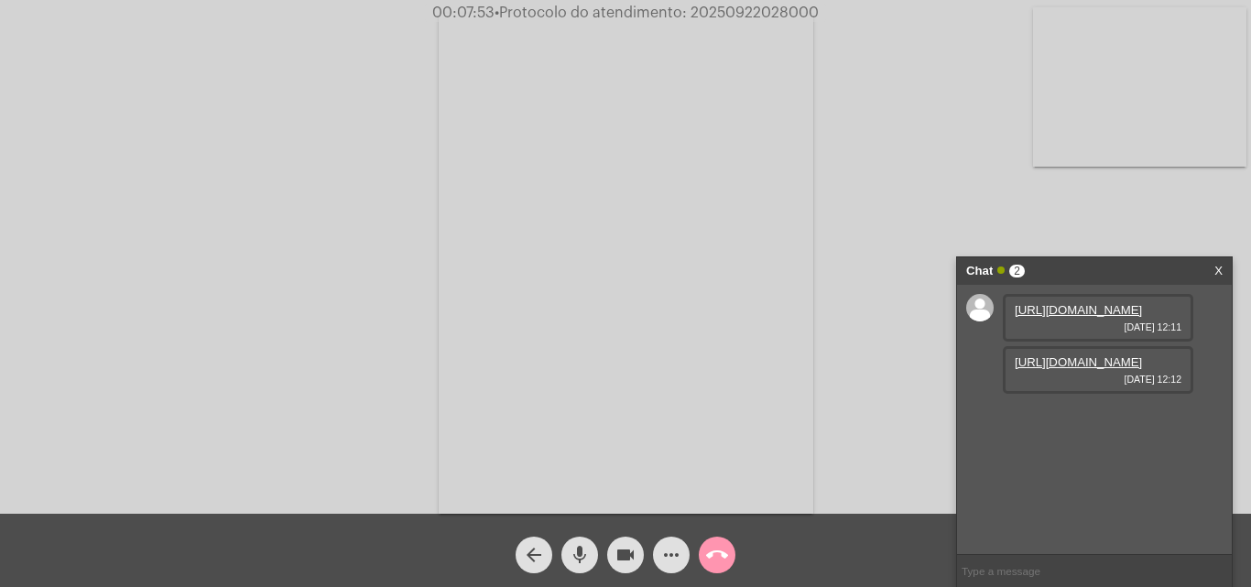
click at [726, 553] on mat-icon "call_end" at bounding box center [717, 555] width 22 height 22
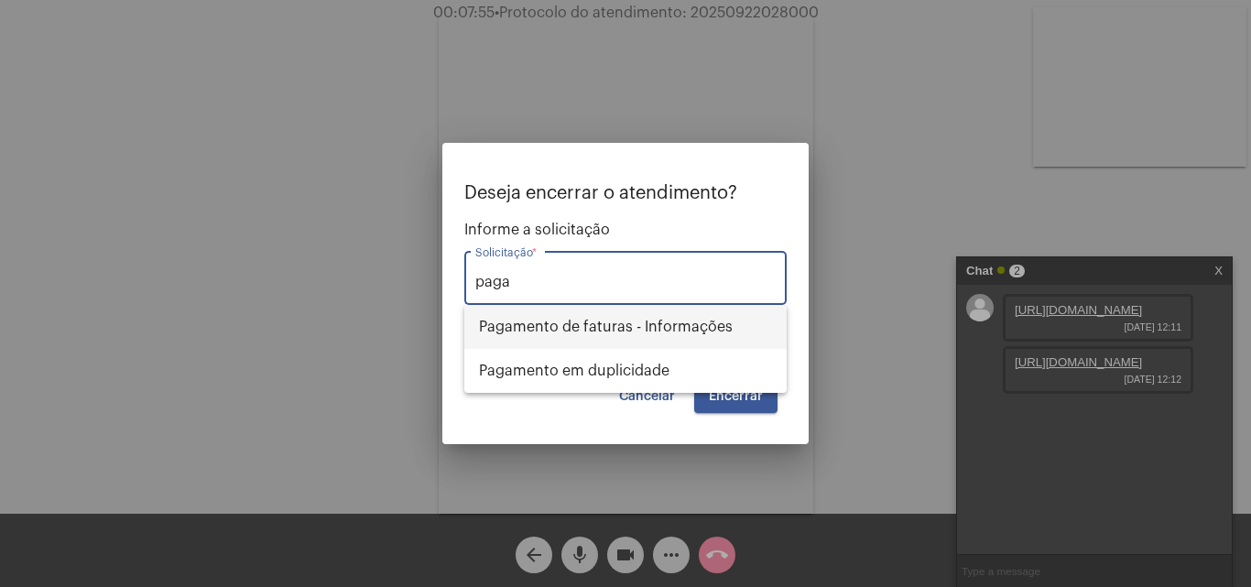
click at [635, 319] on span "Pagamento de faturas - Informações" at bounding box center [625, 327] width 293 height 44
type input "Pagamento de faturas - Informações"
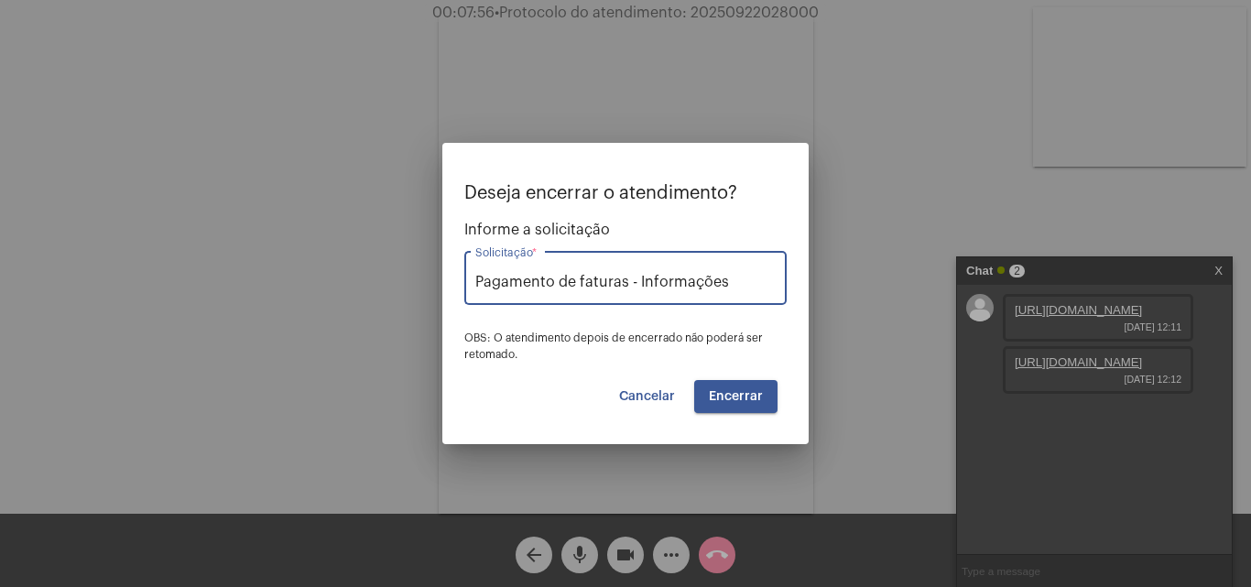
click at [716, 396] on span "Encerrar" at bounding box center [736, 396] width 54 height 13
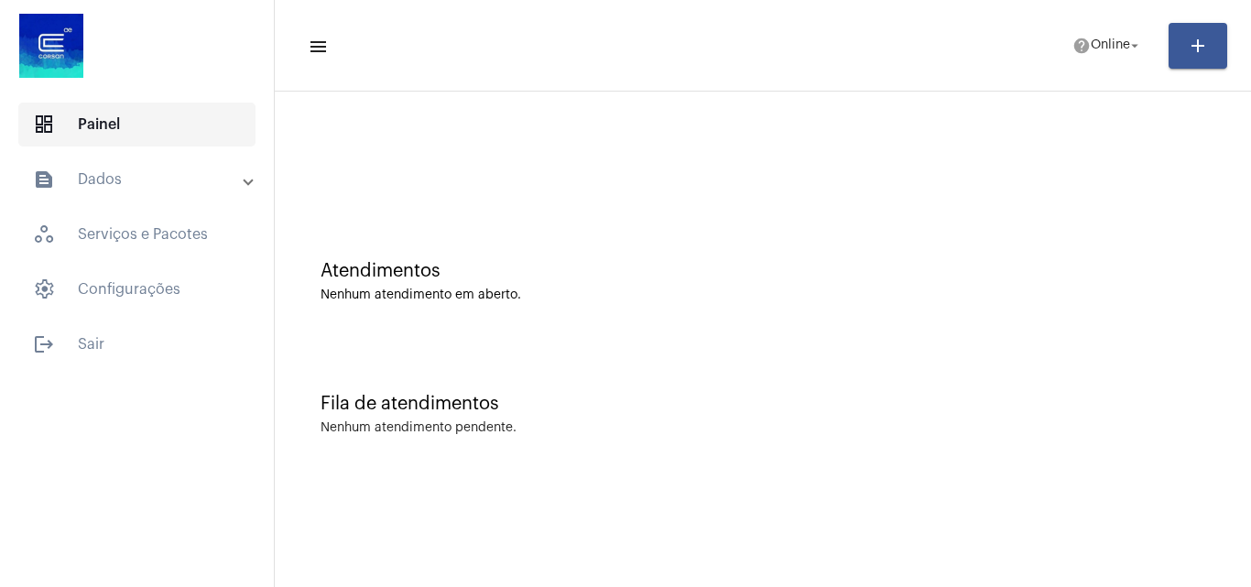
click at [112, 127] on span "dashboard Painel" at bounding box center [136, 125] width 237 height 44
click at [753, 428] on div "Nenhum atendimento pendente." at bounding box center [762, 428] width 884 height 14
click at [1113, 62] on button "help Online arrow_drop_down" at bounding box center [1107, 45] width 92 height 37
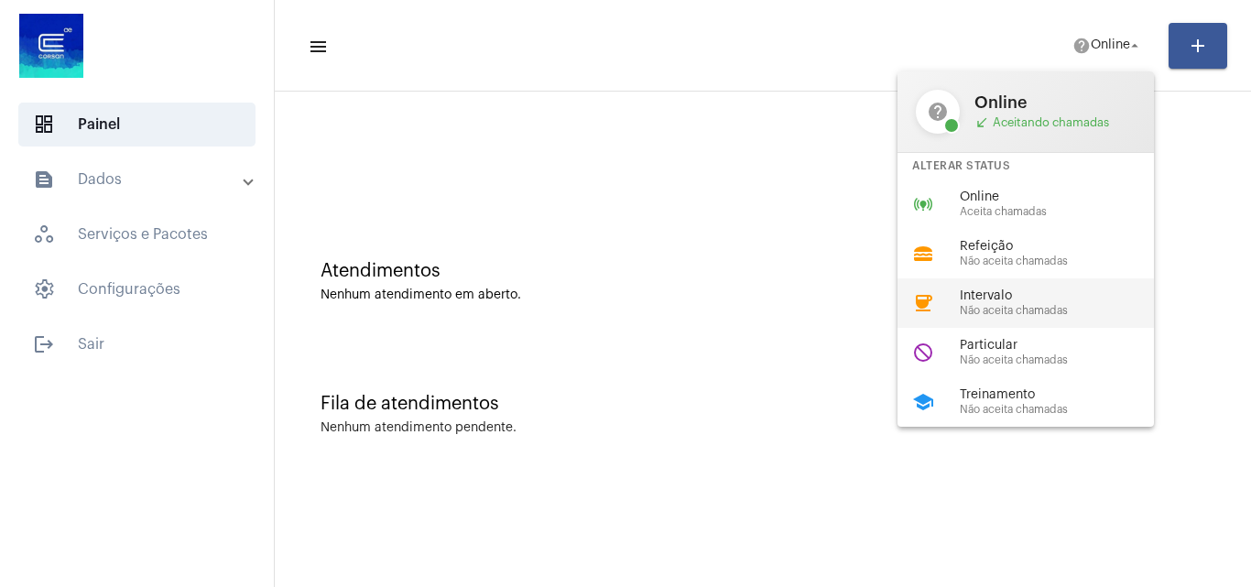
click at [1045, 290] on span "Intervalo" at bounding box center [1064, 296] width 209 height 14
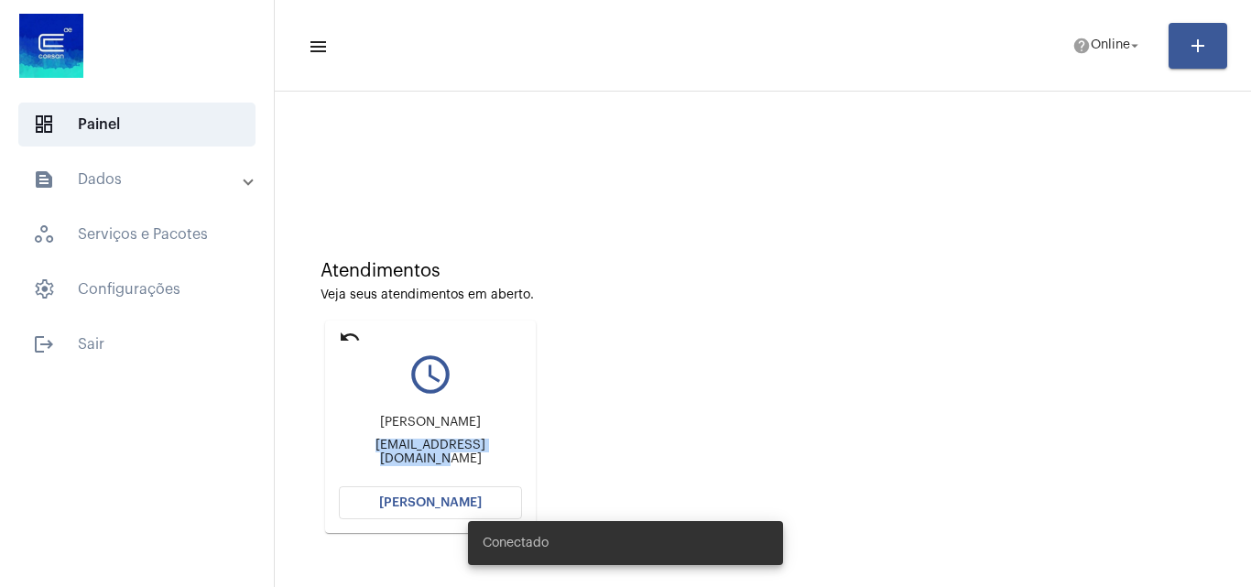
drag, startPoint x: 340, startPoint y: 457, endPoint x: 536, endPoint y: 457, distance: 195.9
click at [536, 457] on div "undo query_builder [PERSON_NAME] [EMAIL_ADDRESS][DOMAIN_NAME] [PERSON_NAME]" at bounding box center [430, 427] width 220 height 222
copy div "[EMAIL_ADDRESS][DOMAIN_NAME]"
